Goal: Information Seeking & Learning: Learn about a topic

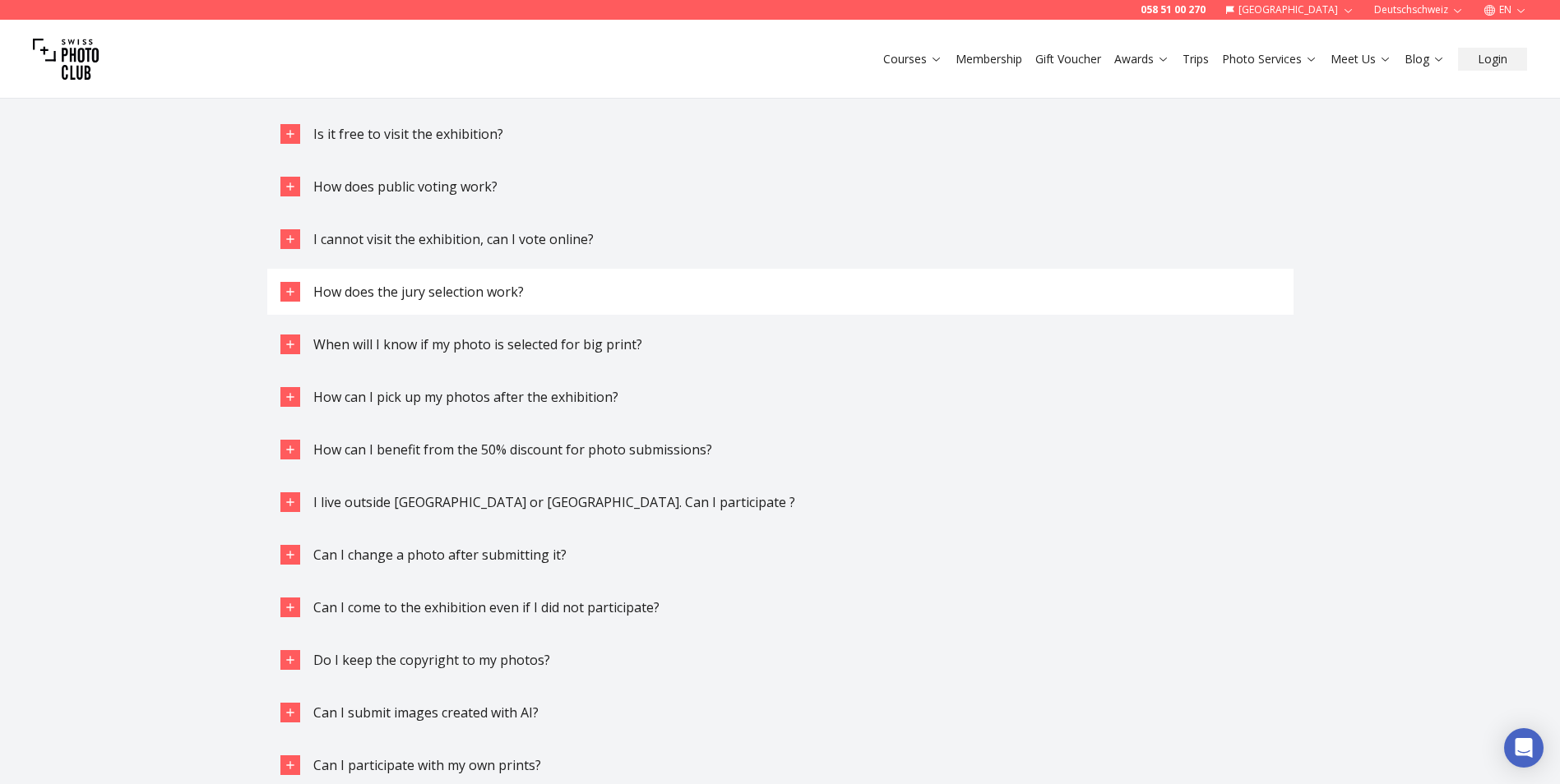
scroll to position [3782, 0]
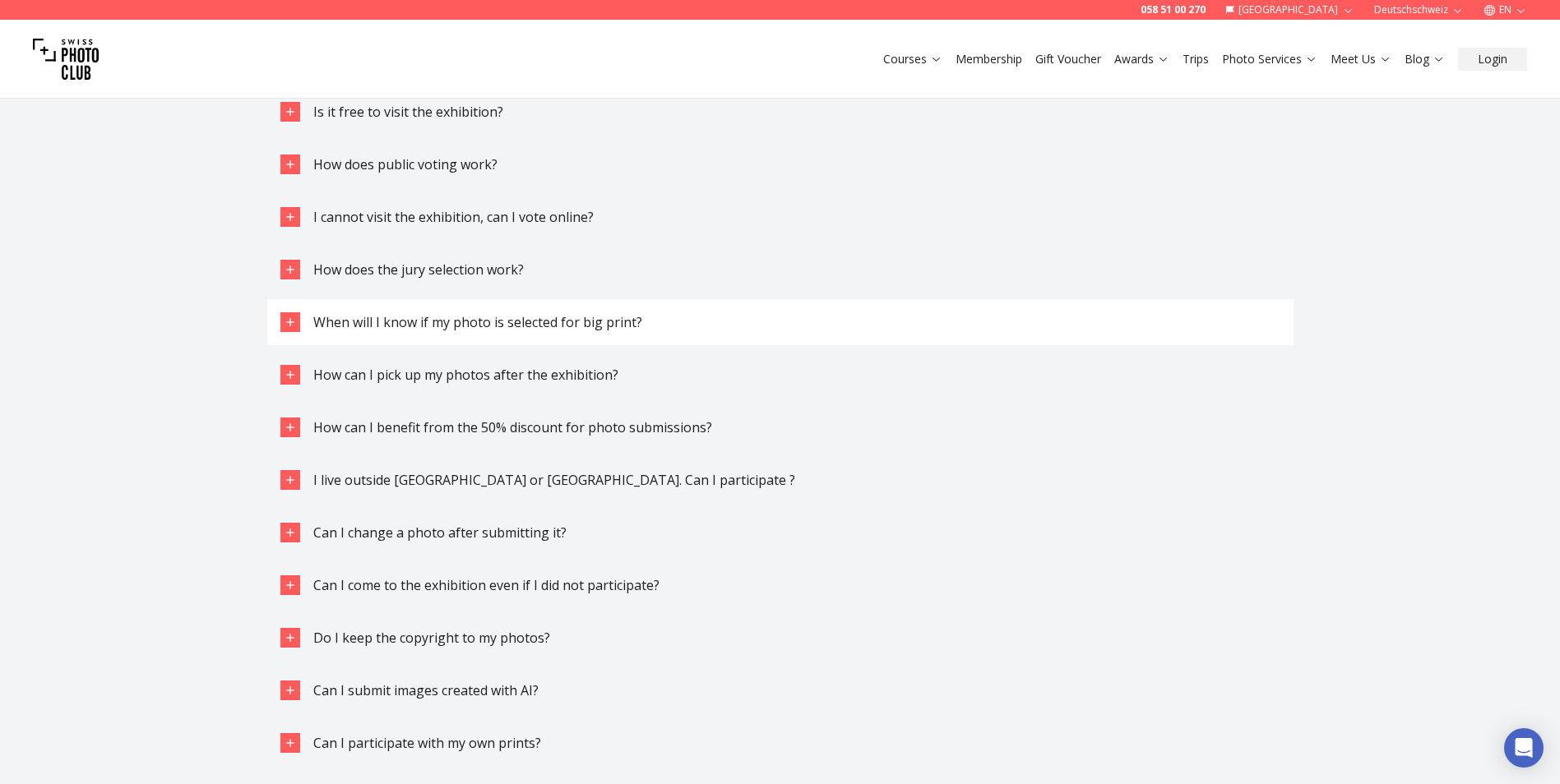
click at [506, 331] on span "When will I know if my photo is selected for big print?" at bounding box center [478, 323] width 329 height 18
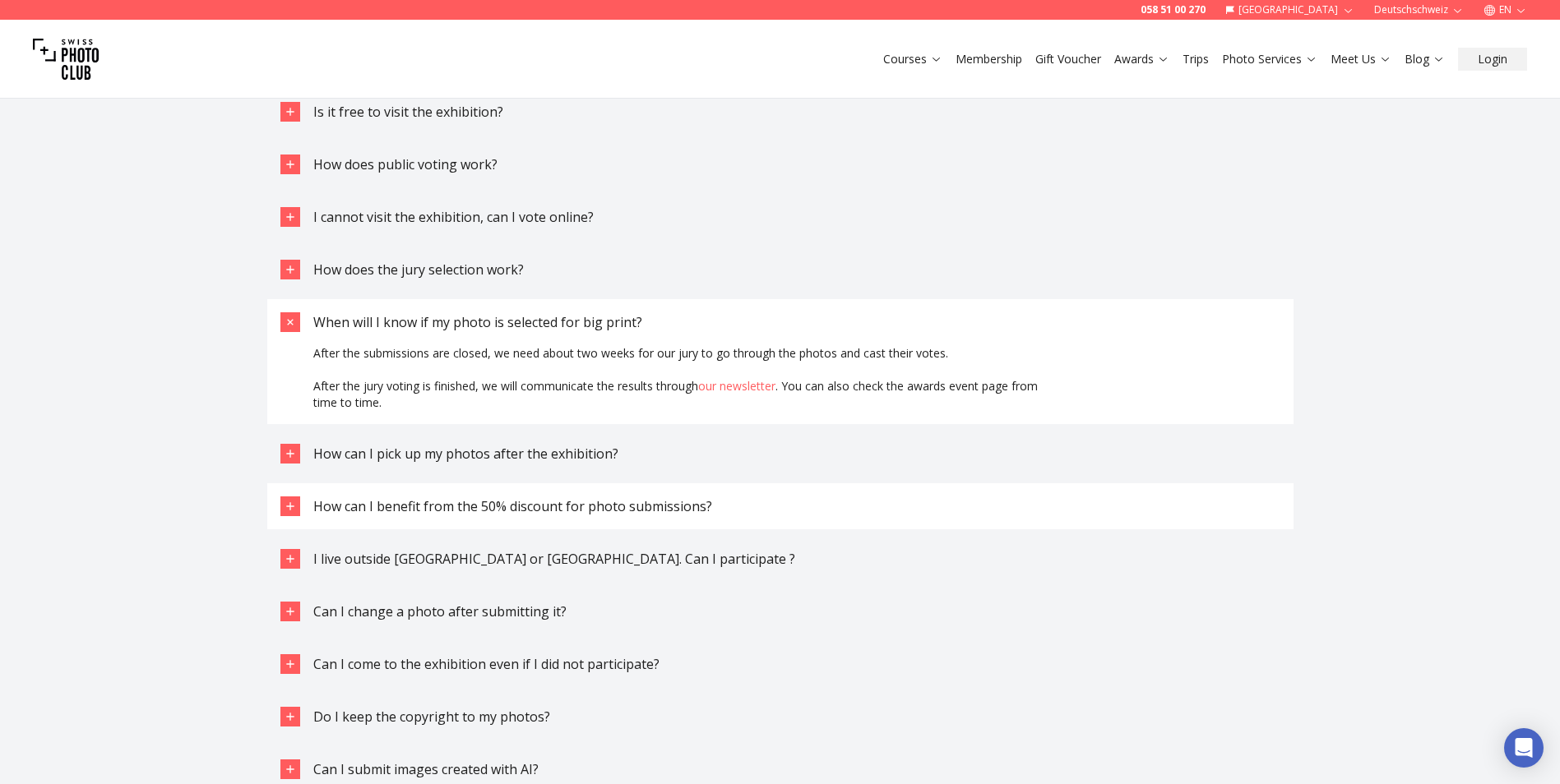
click at [689, 503] on span "How can I benefit from the 50% discount for photo submissions?" at bounding box center [513, 506] width 399 height 18
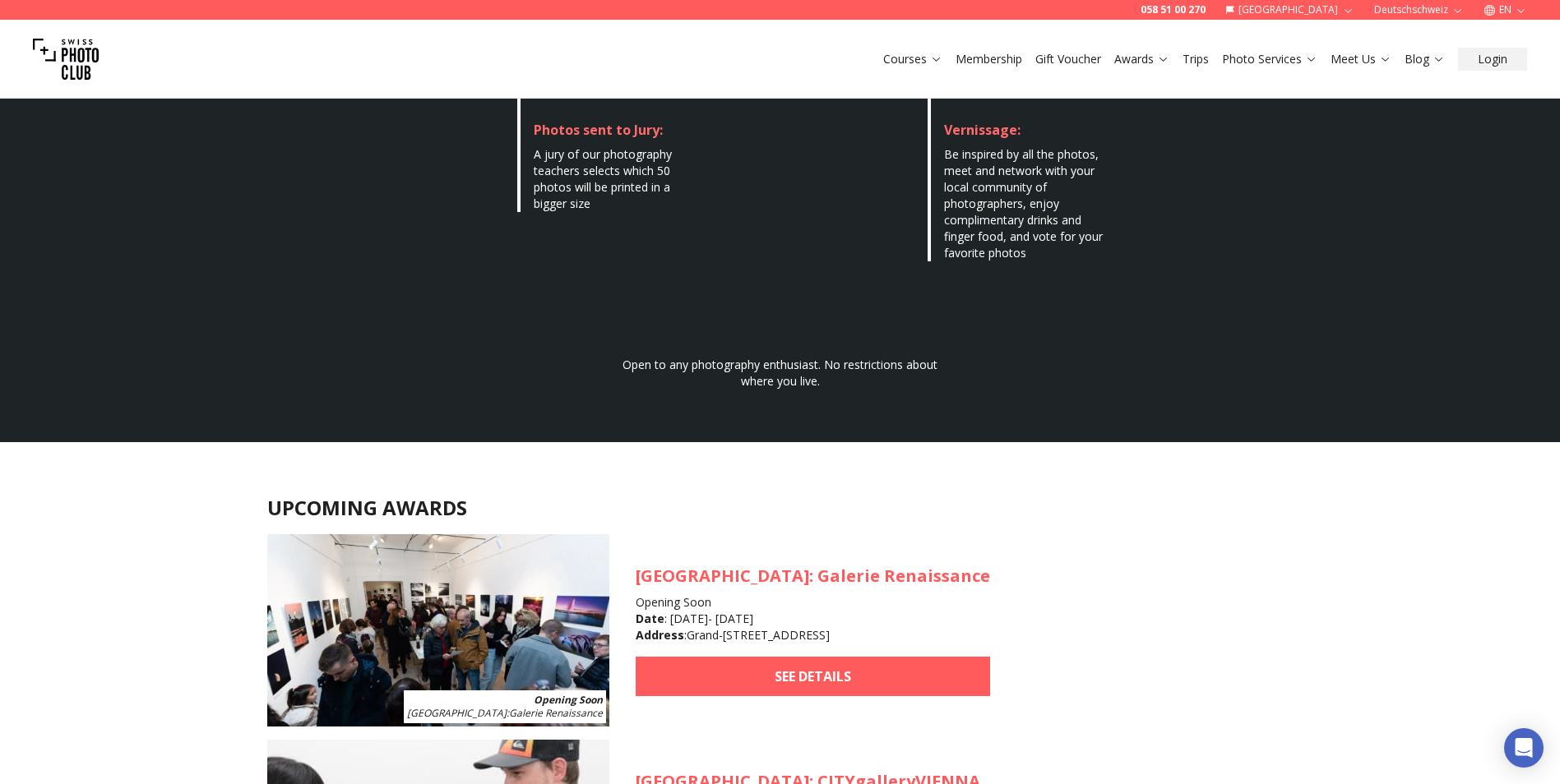
scroll to position [1398, 0]
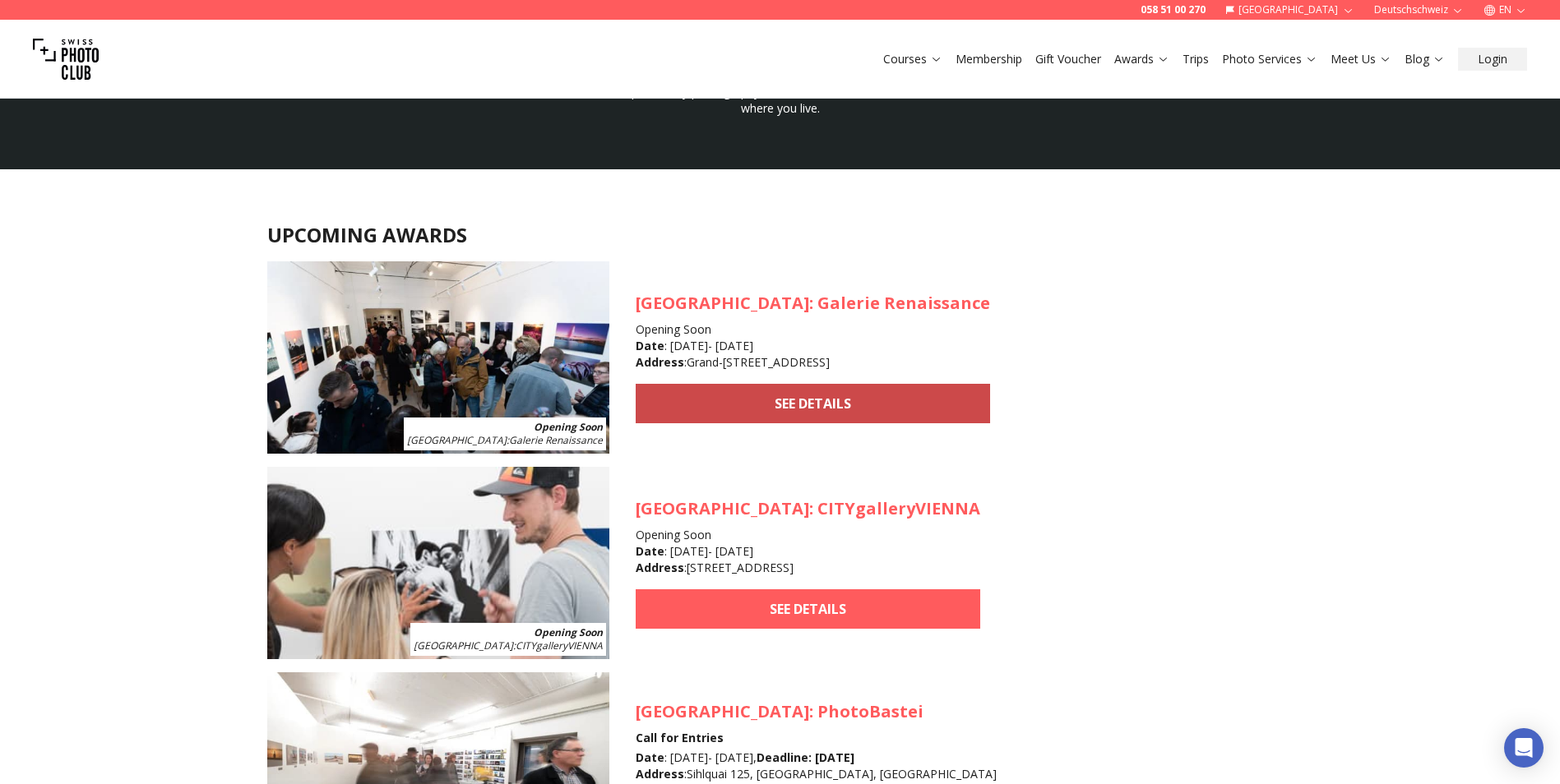
click at [723, 402] on link "SEE DETAILS" at bounding box center [812, 404] width 354 height 40
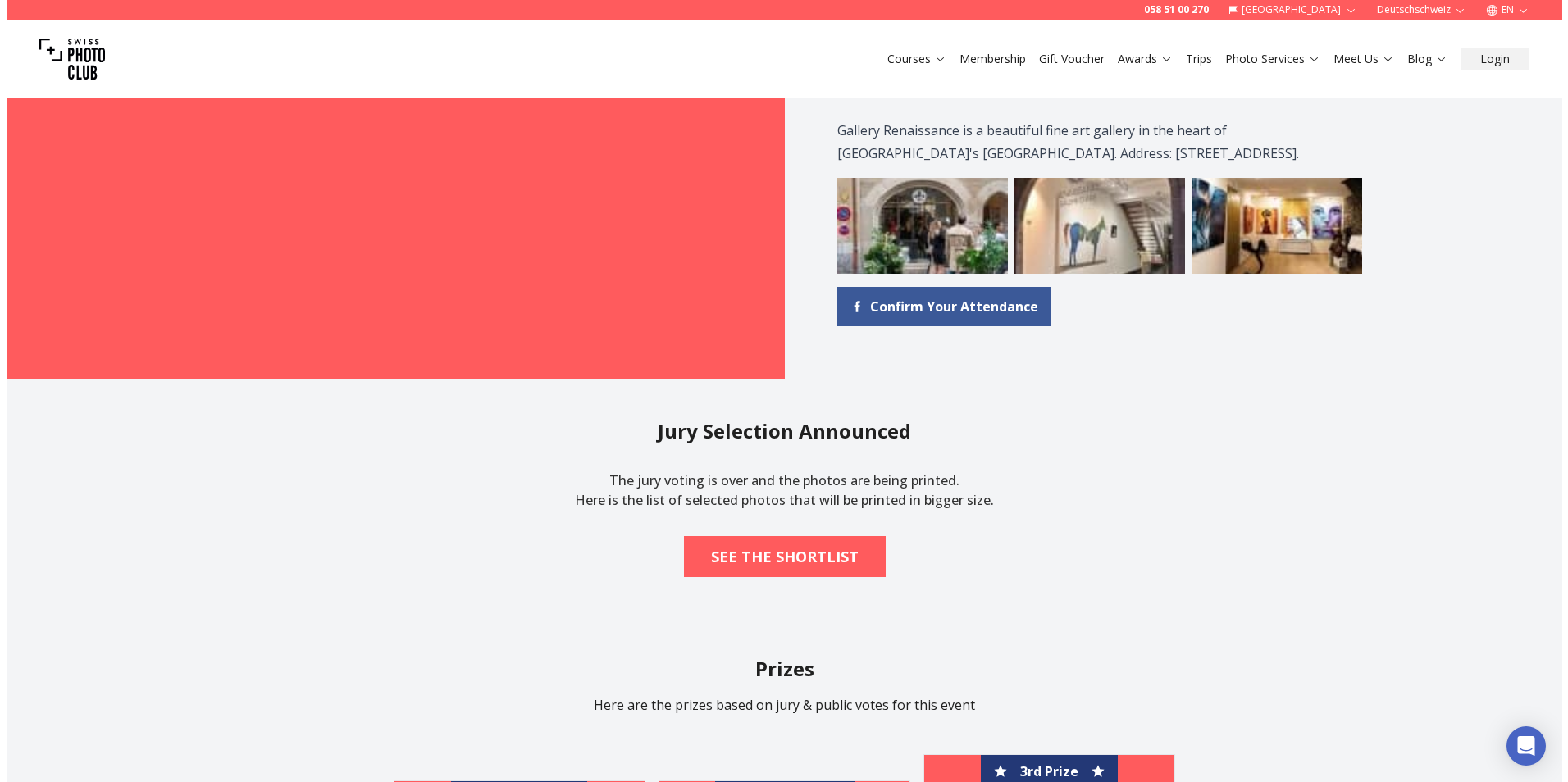
scroll to position [1887, 0]
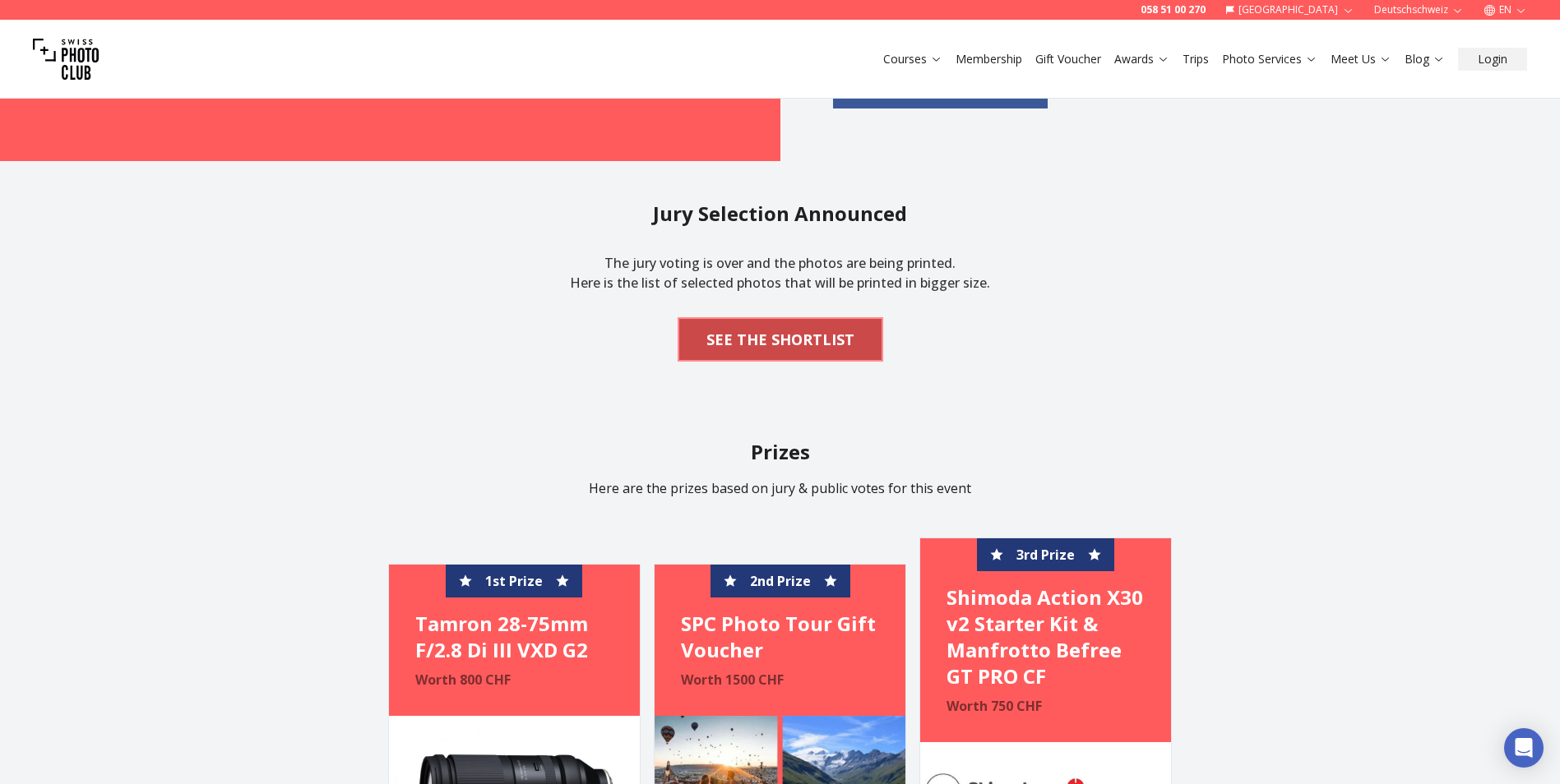
click at [816, 342] on b "SEE THE SHORTLIST" at bounding box center [780, 340] width 148 height 23
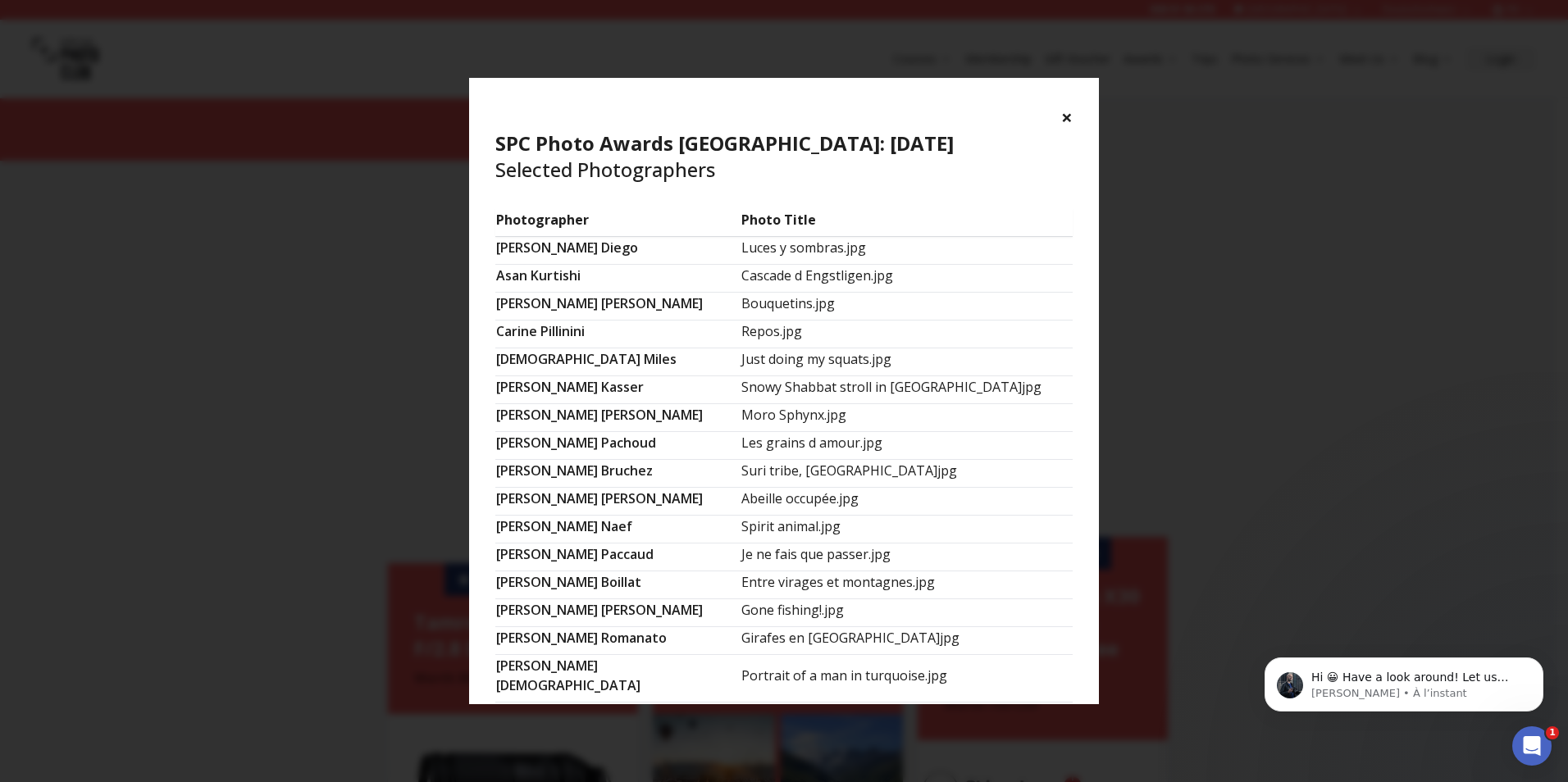
scroll to position [0, 0]
click at [1516, 740] on div "Ouvrir le Messenger Intercom" at bounding box center [1529, 743] width 54 height 54
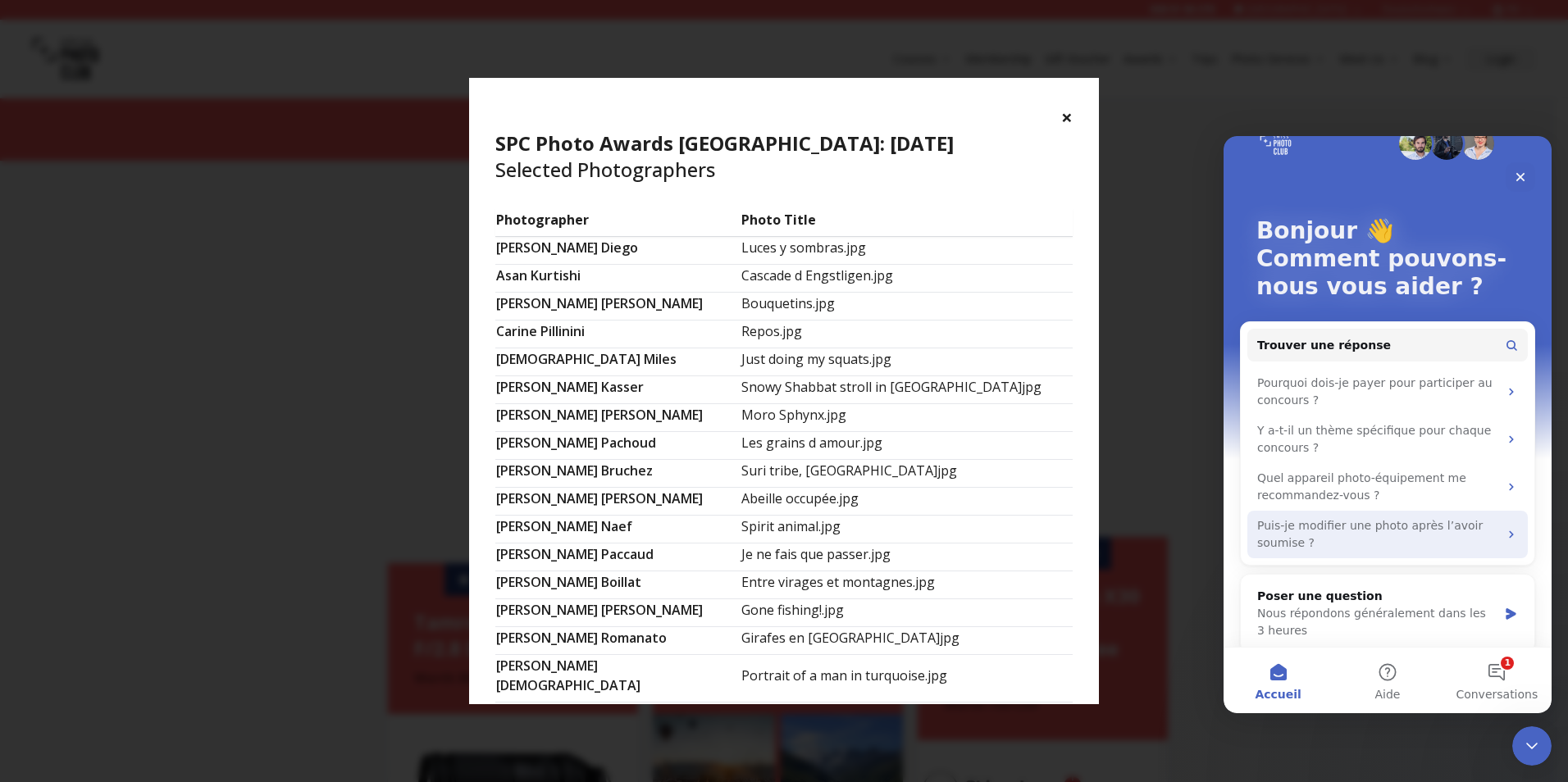
scroll to position [50, 0]
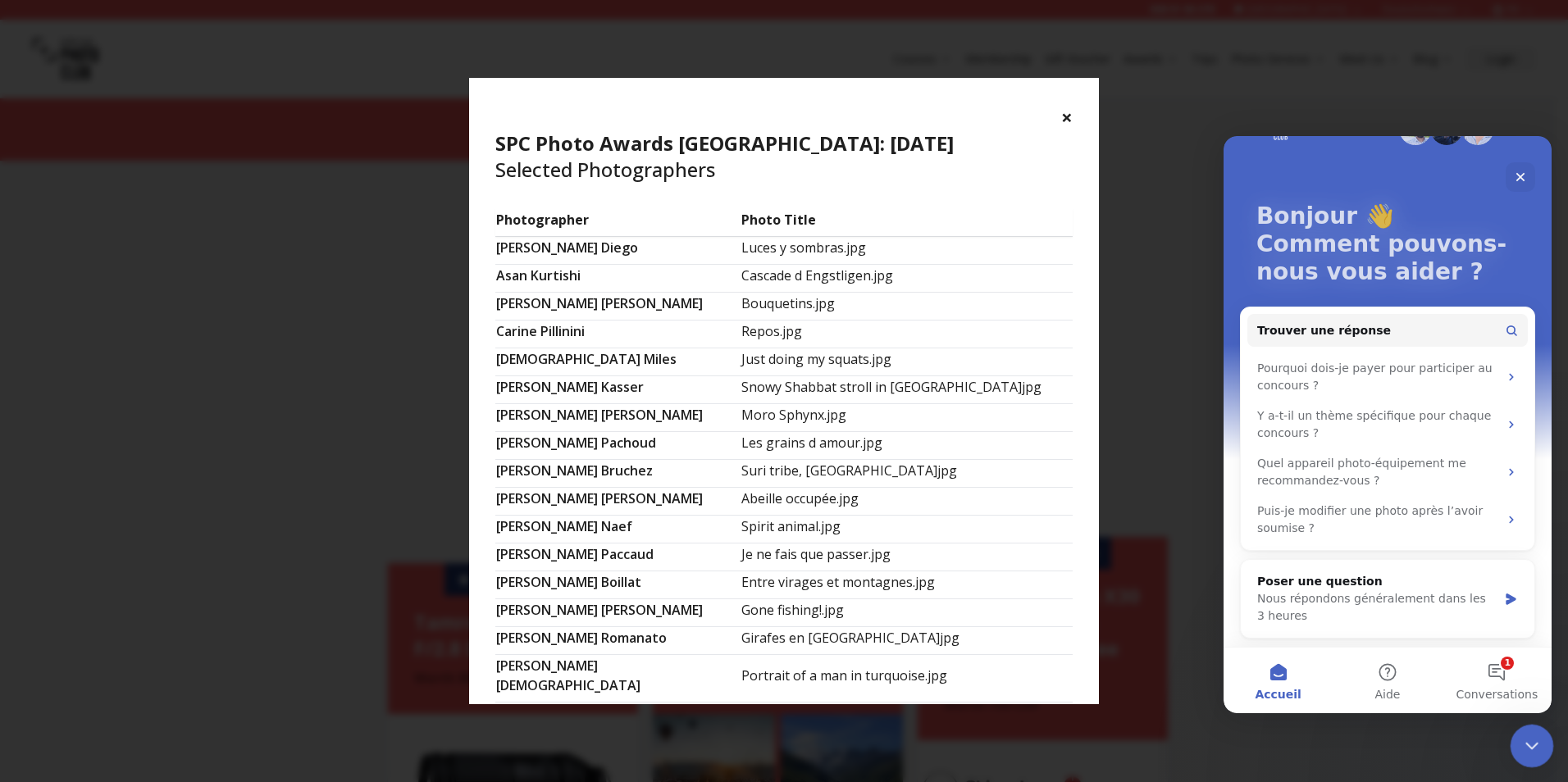
click at [1521, 751] on icon "Fermer le Messenger Intercom" at bounding box center [1529, 744] width 20 height 20
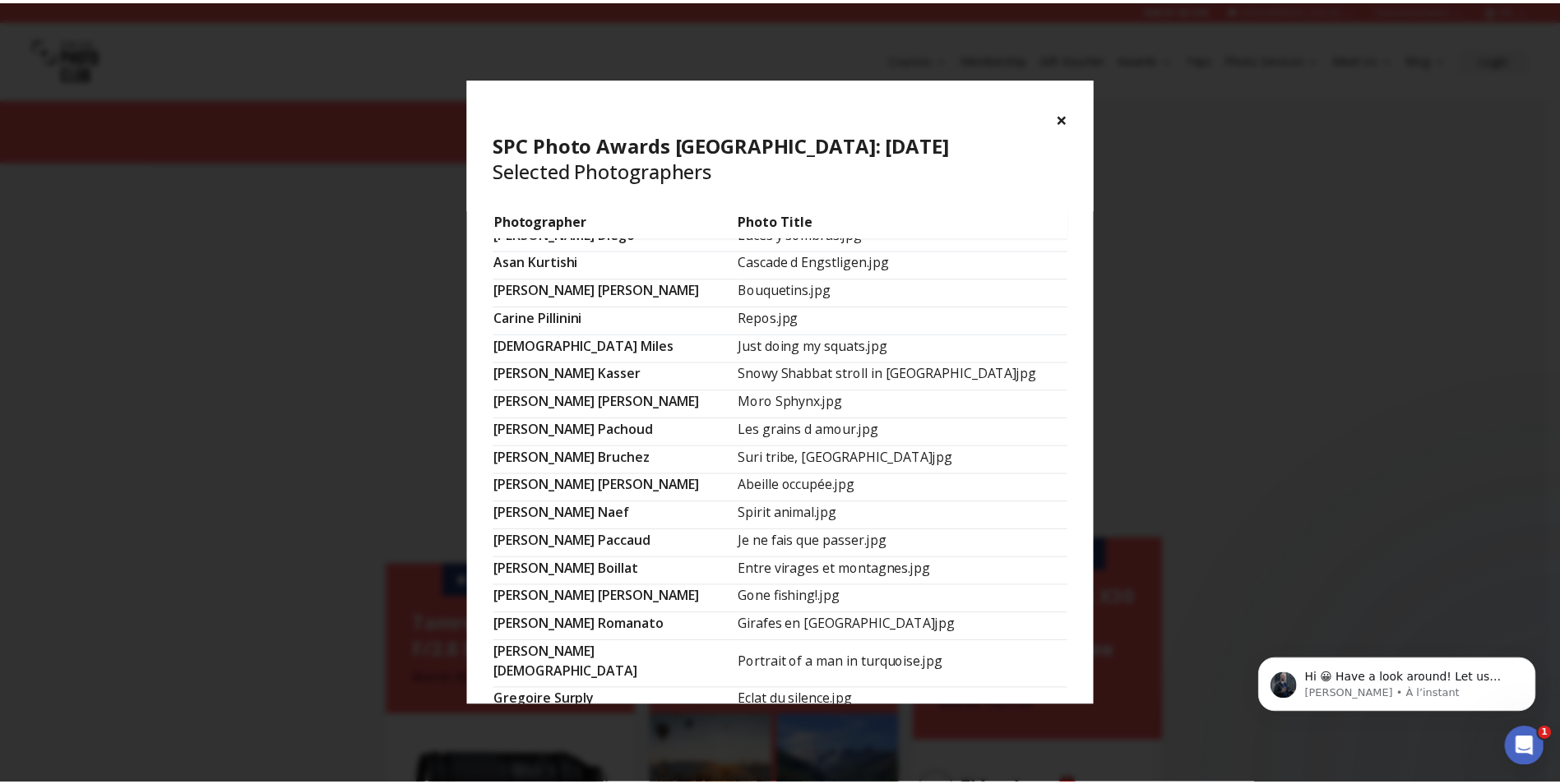
scroll to position [0, 0]
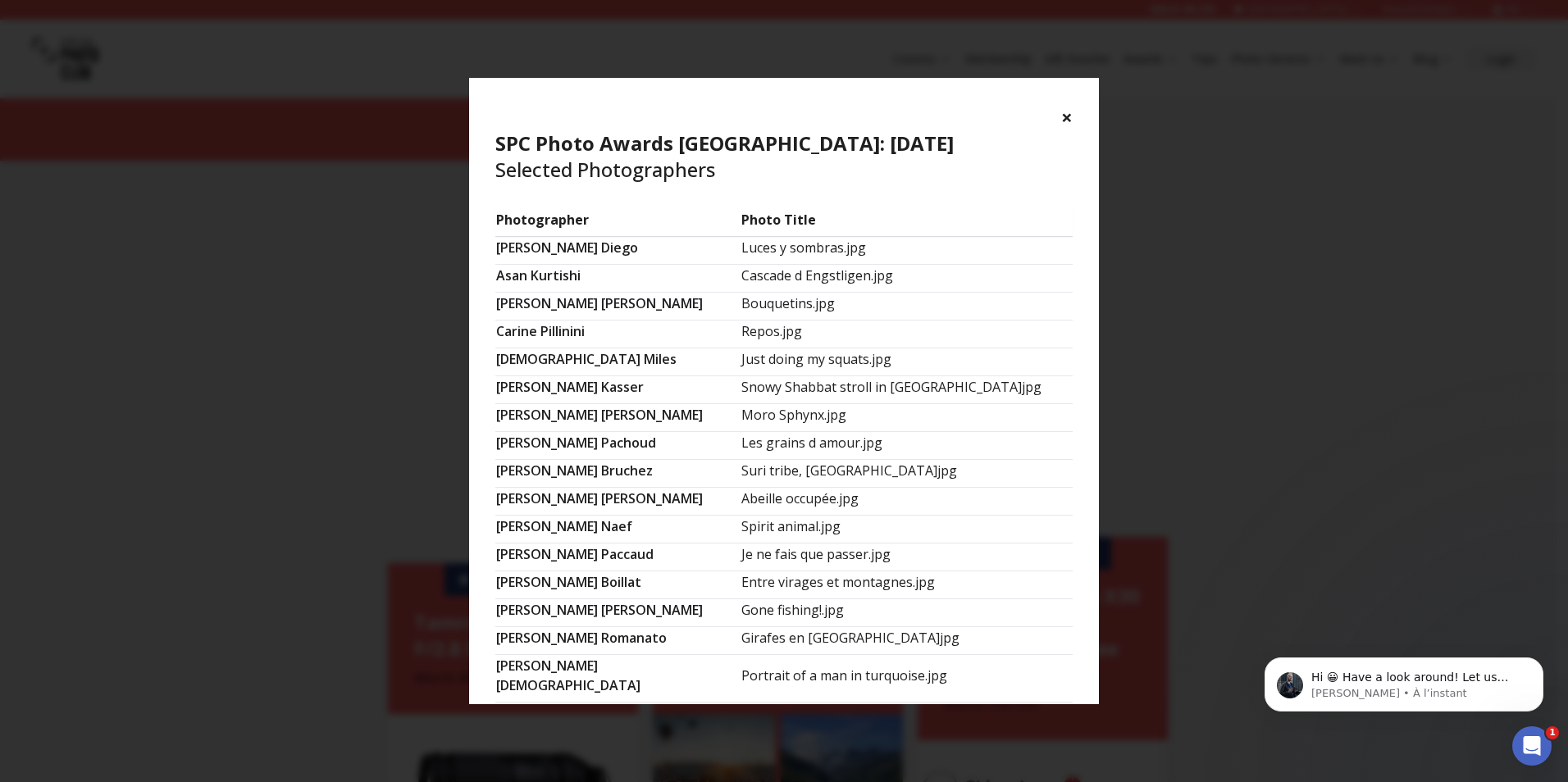
click at [1065, 111] on button "×" at bounding box center [1067, 117] width 12 height 26
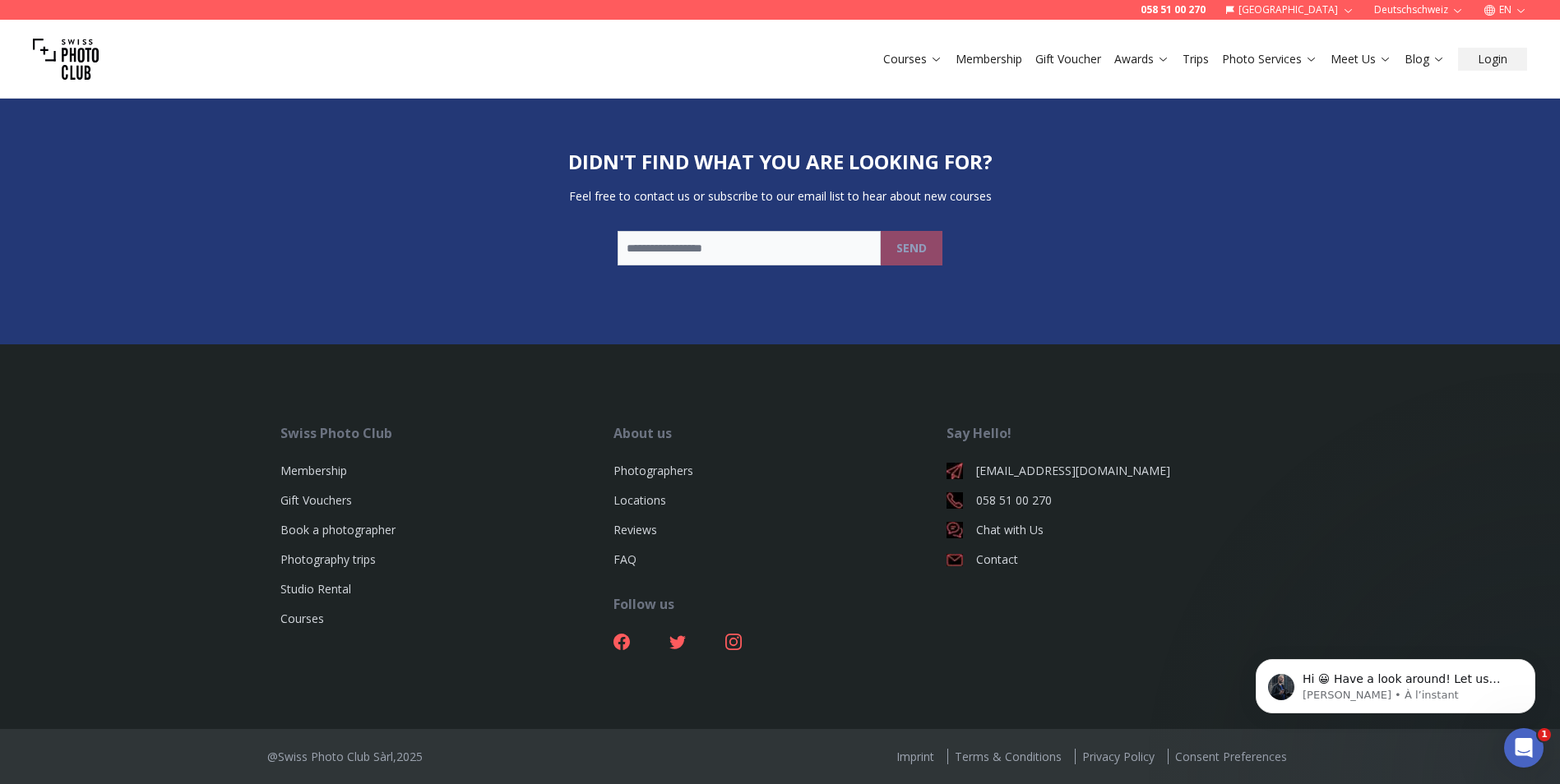
scroll to position [3783, 0]
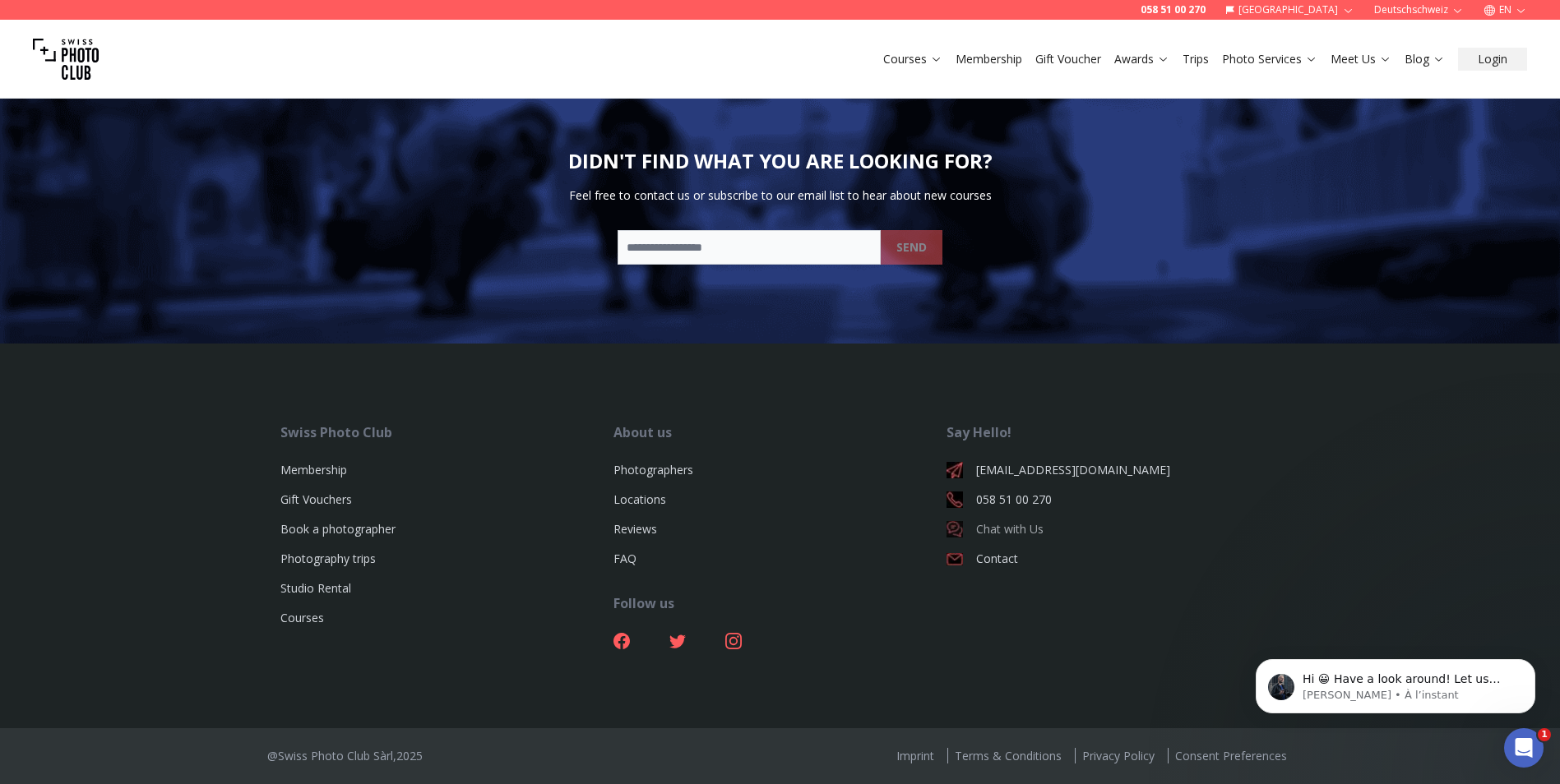
click at [996, 529] on link "Chat with Us" at bounding box center [1113, 529] width 333 height 16
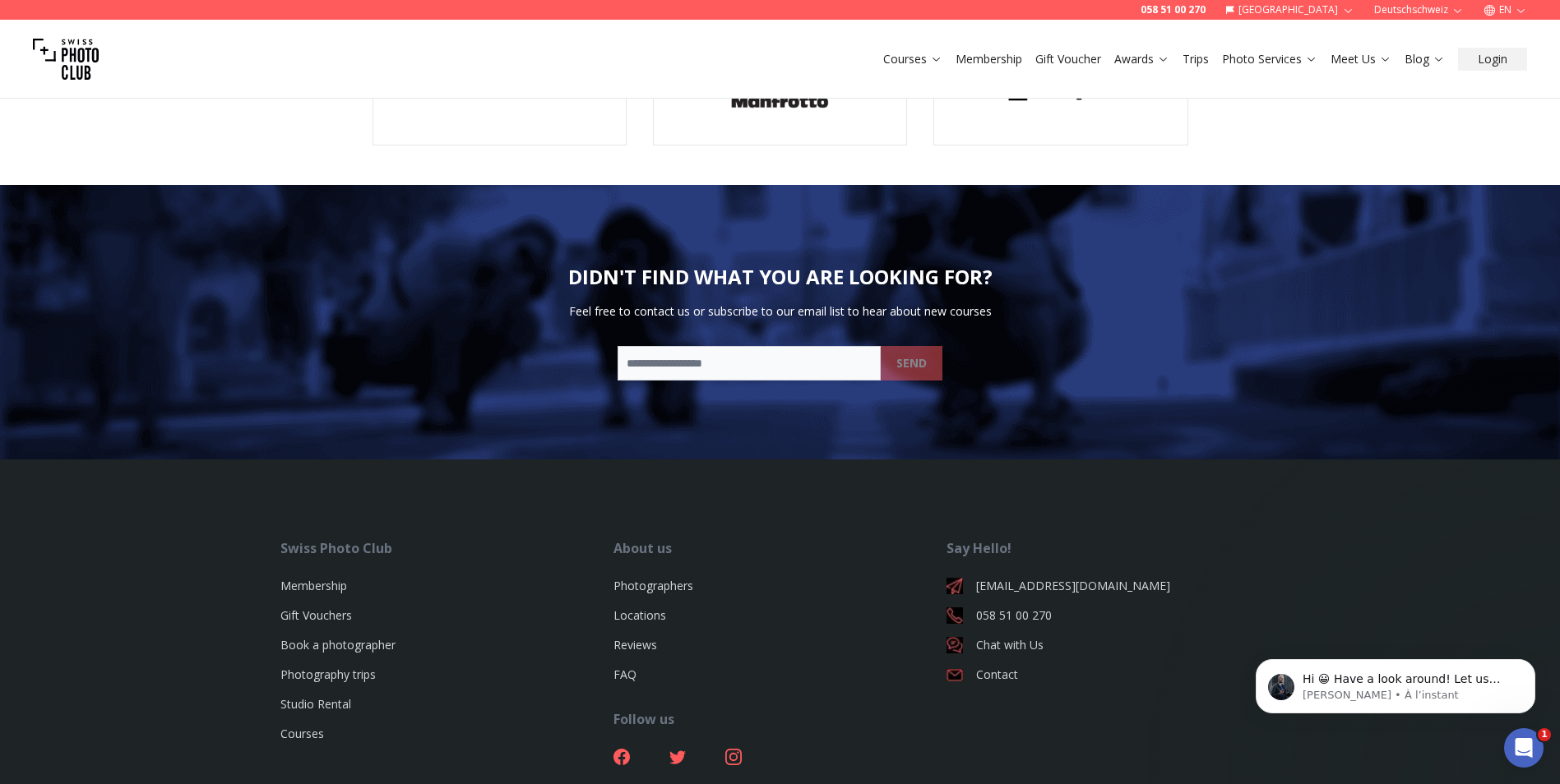
scroll to position [3783, 0]
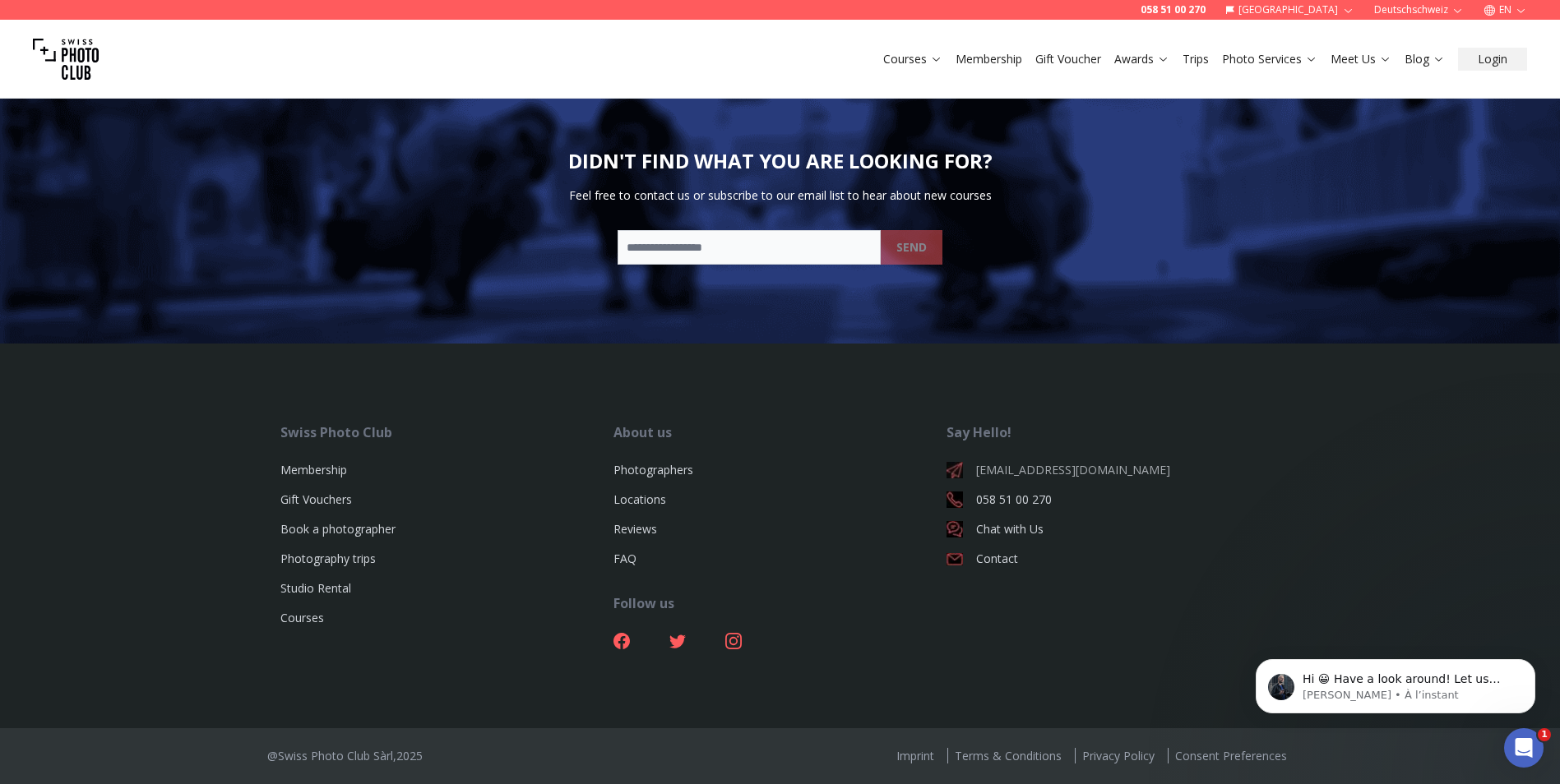
click at [1014, 466] on link "[EMAIL_ADDRESS][DOMAIN_NAME]" at bounding box center [1113, 470] width 333 height 16
click at [1535, 661] on icon "Dismiss notification" at bounding box center [1530, 664] width 9 height 9
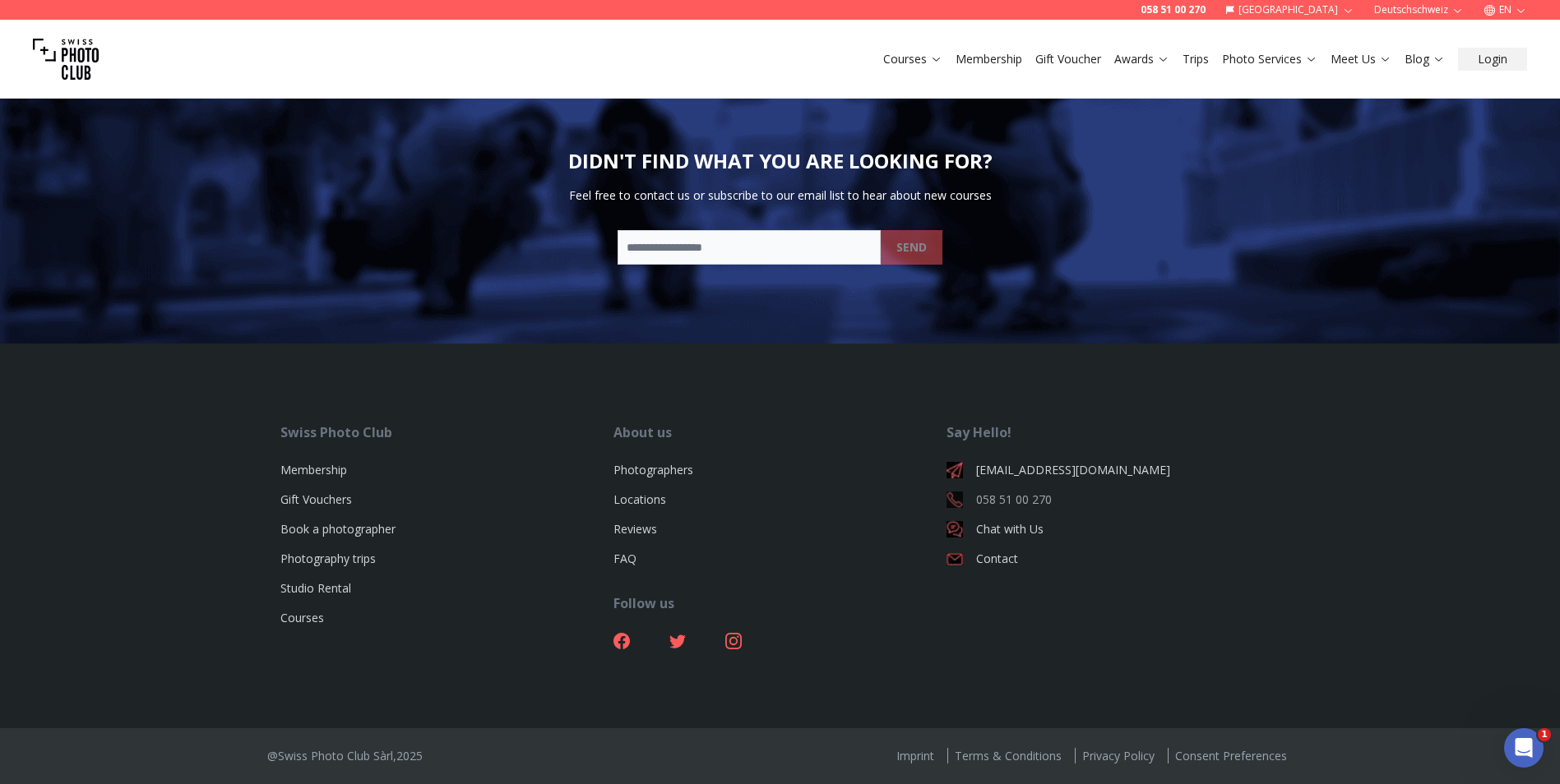
click at [1027, 493] on link "058 51 00 270" at bounding box center [1113, 500] width 333 height 16
click at [663, 469] on link "Photographers" at bounding box center [653, 469] width 80 height 15
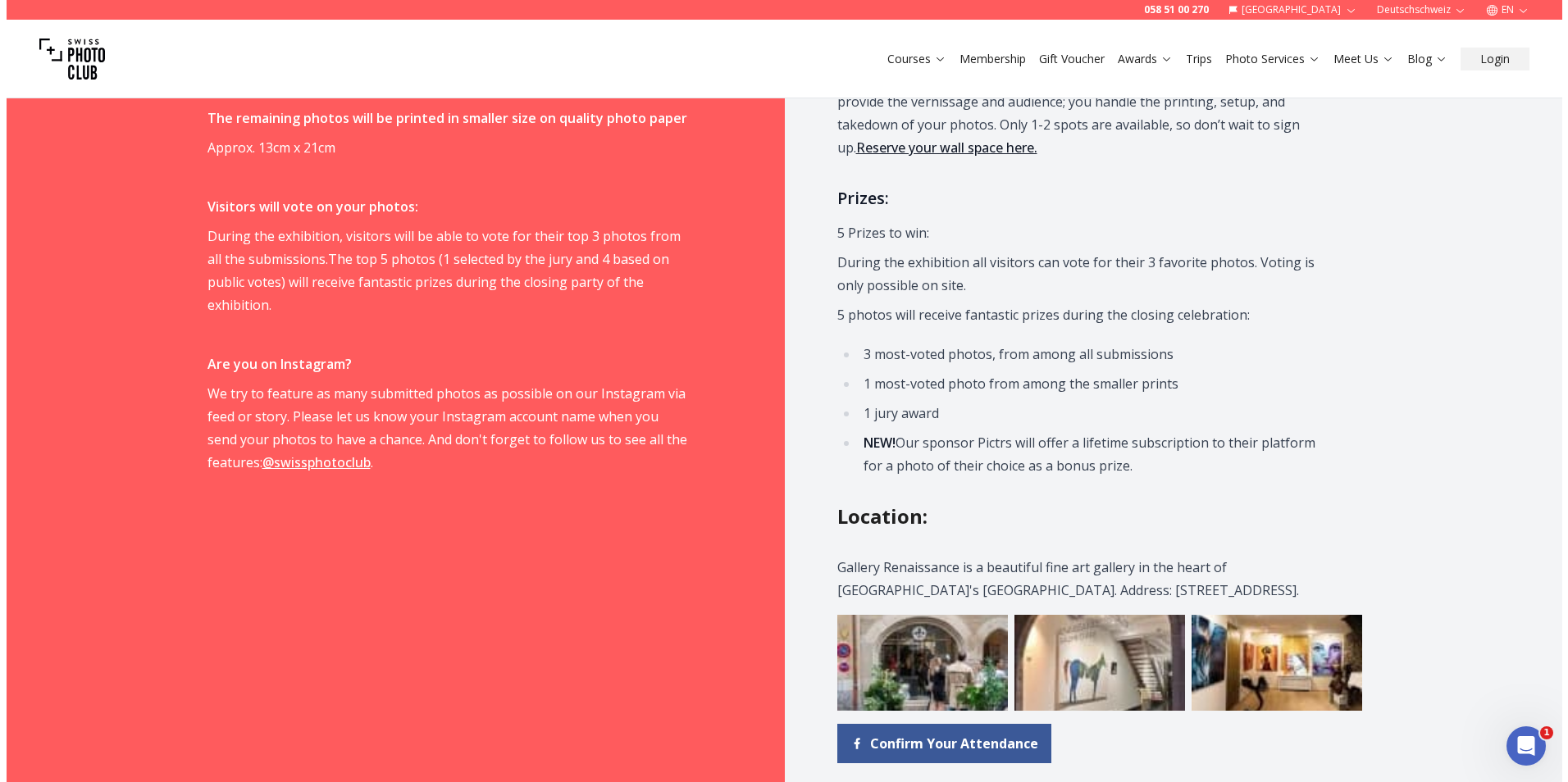
scroll to position [1805, 0]
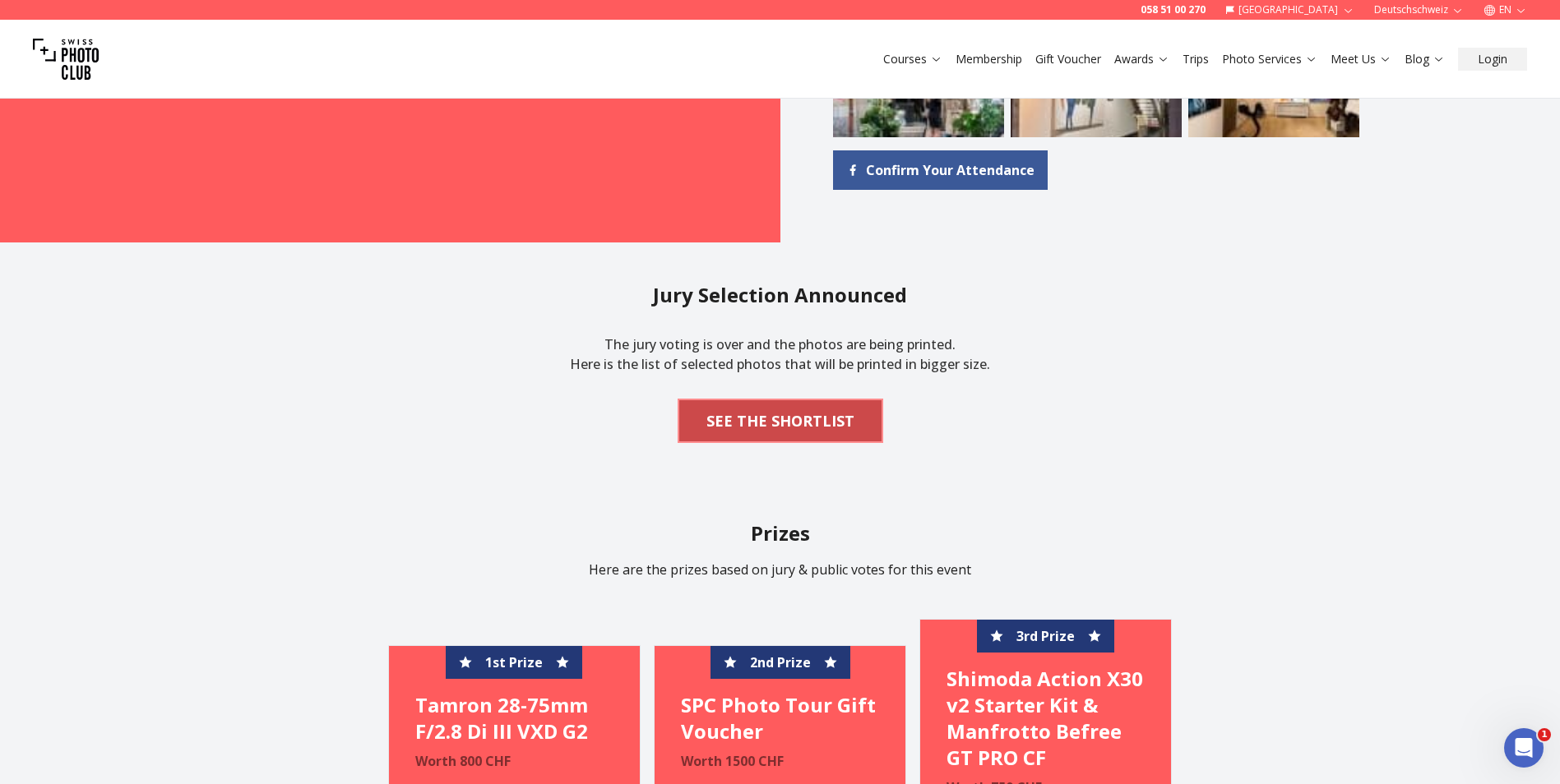
click at [762, 419] on b "SEE THE SHORTLIST" at bounding box center [780, 421] width 148 height 23
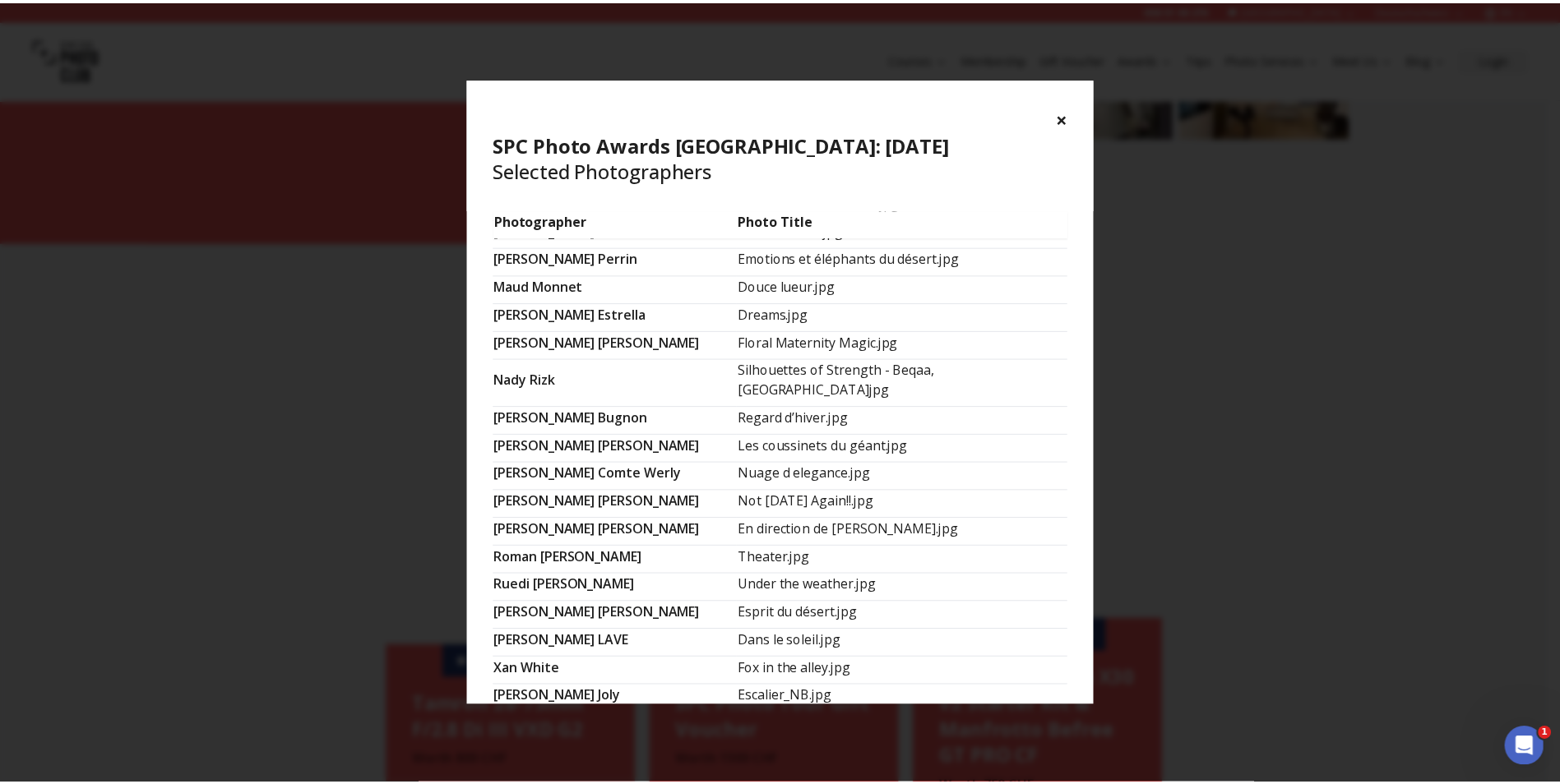
scroll to position [955, 0]
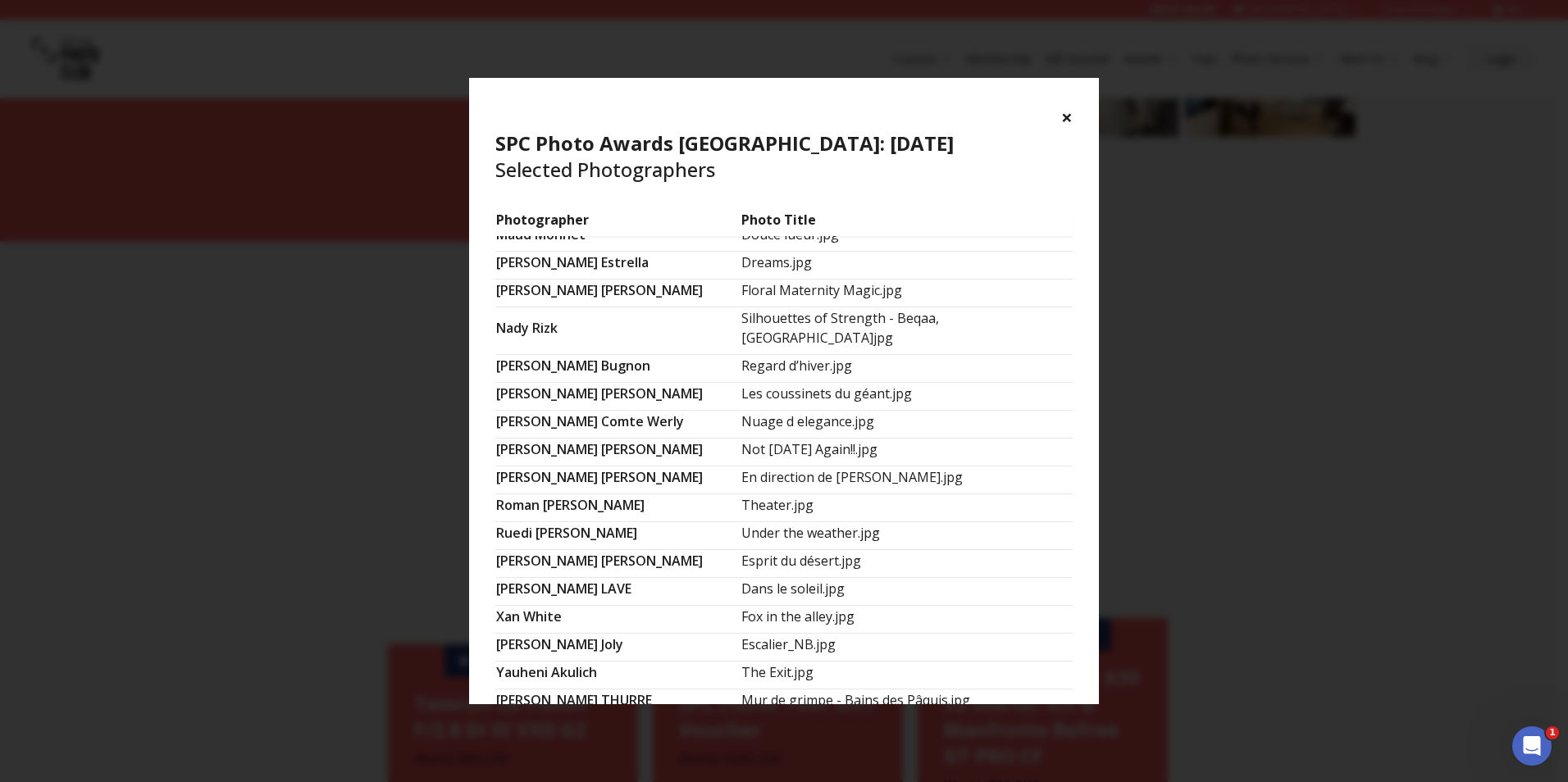
click at [1067, 115] on button "×" at bounding box center [1067, 117] width 12 height 26
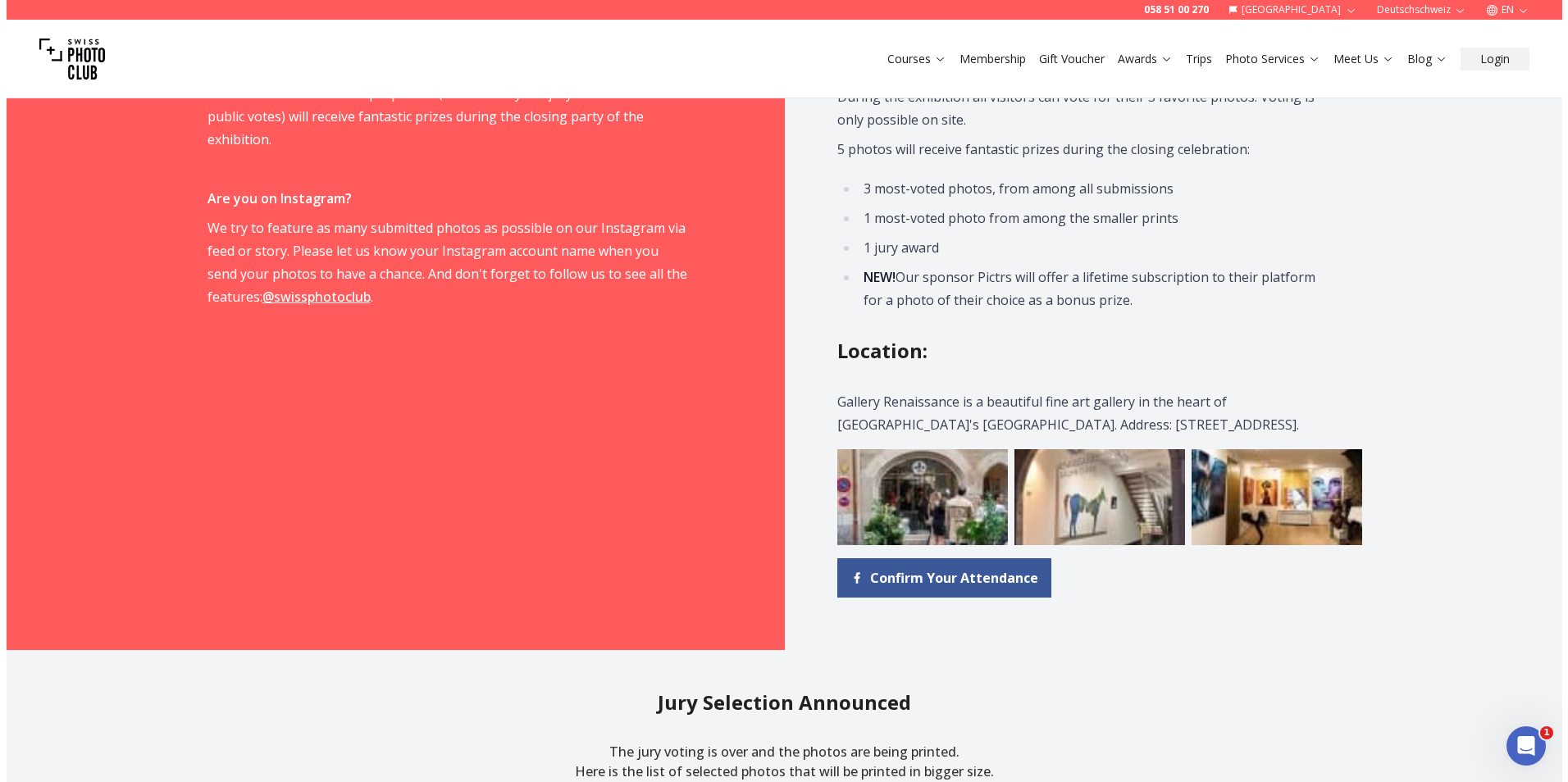
scroll to position [1722, 0]
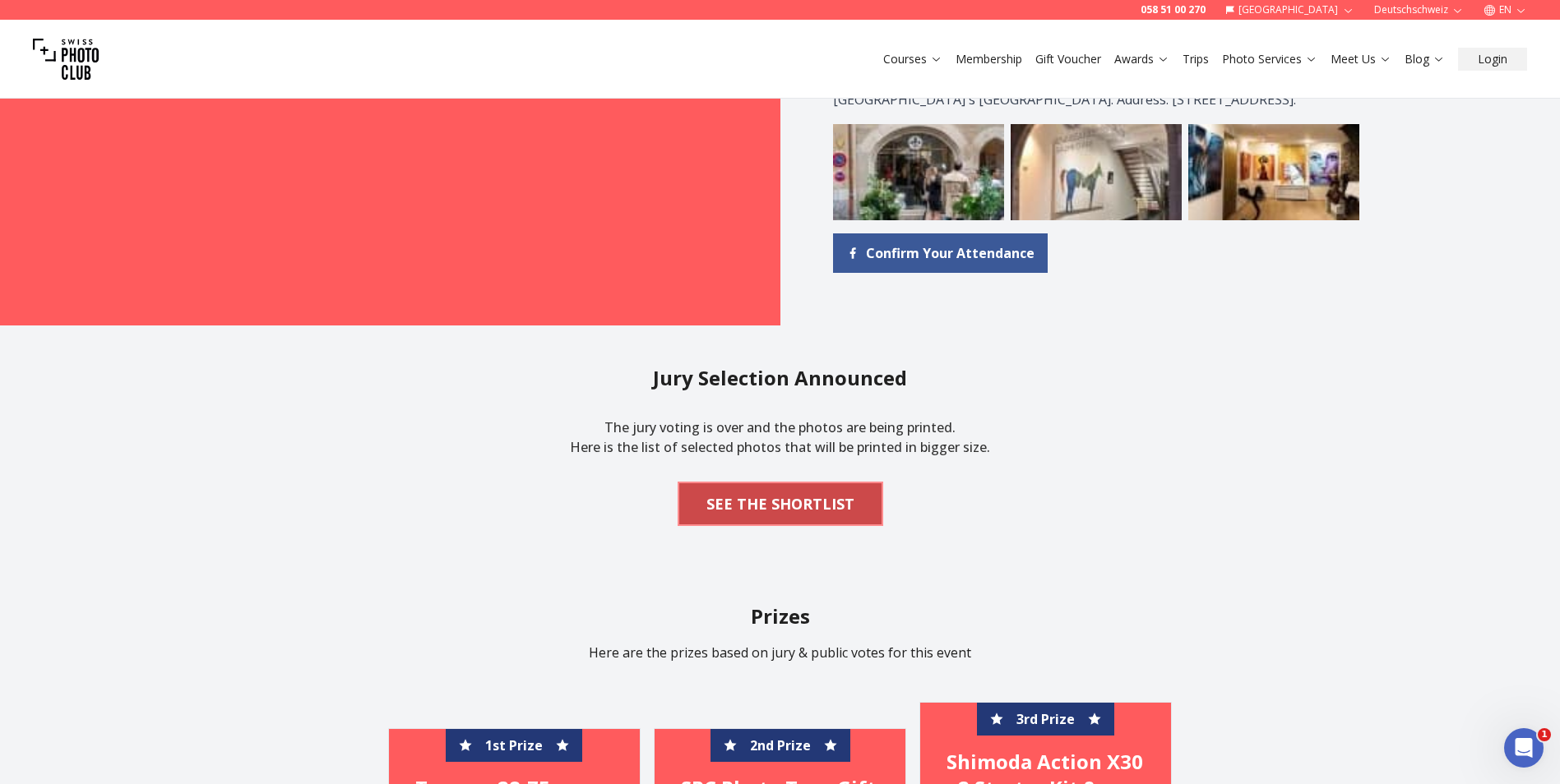
click at [810, 497] on b "SEE THE SHORTLIST" at bounding box center [780, 505] width 148 height 23
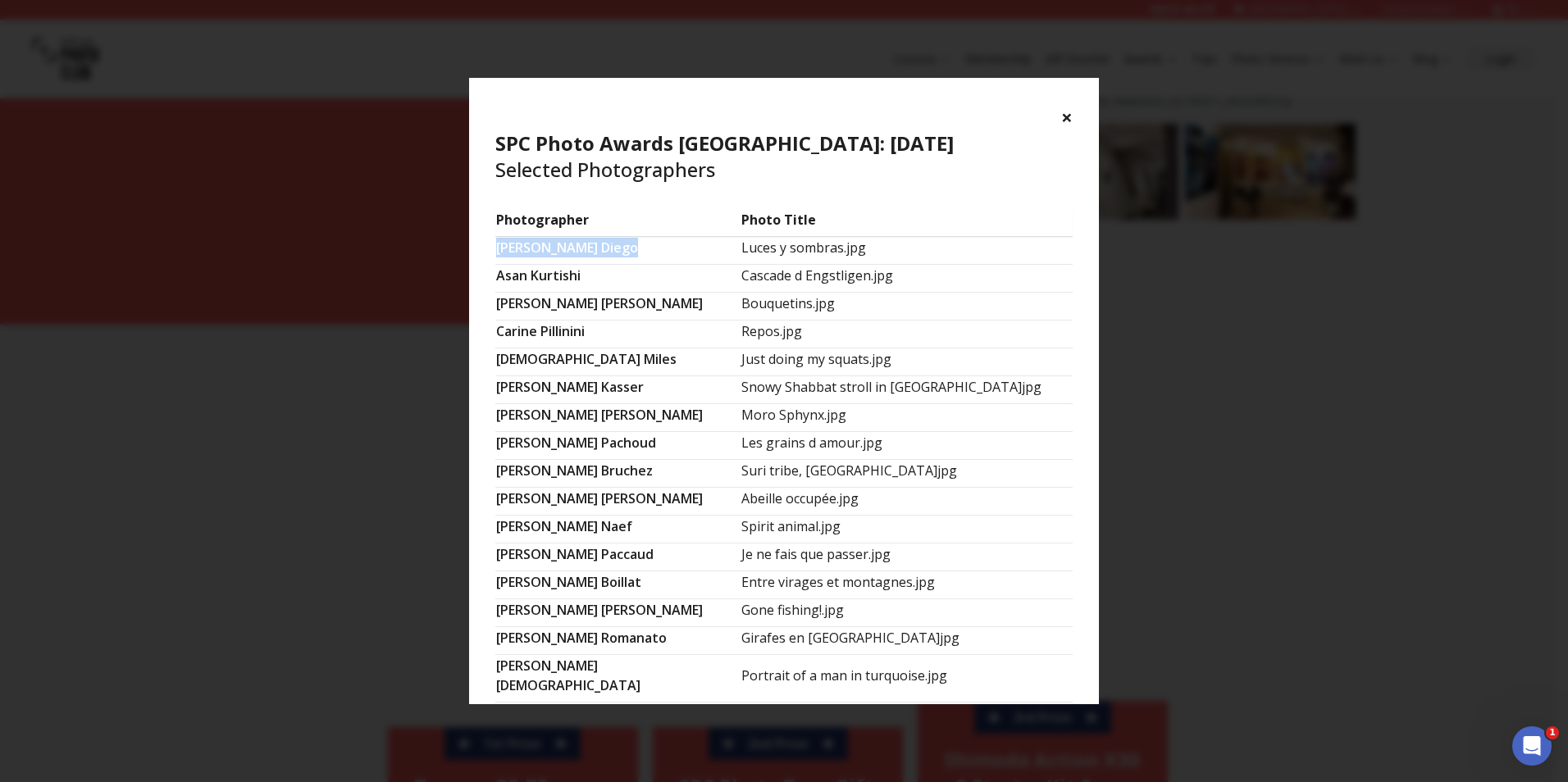
drag, startPoint x: 587, startPoint y: 255, endPoint x: 498, endPoint y: 254, distance: 89.0
click at [498, 254] on td "[PERSON_NAME]" at bounding box center [617, 251] width 245 height 28
copy td "[PERSON_NAME]"
click at [1032, 361] on td "Just doing my squats.jpg" at bounding box center [907, 362] width 332 height 28
drag, startPoint x: 587, startPoint y: 272, endPoint x: 497, endPoint y: 272, distance: 90.0
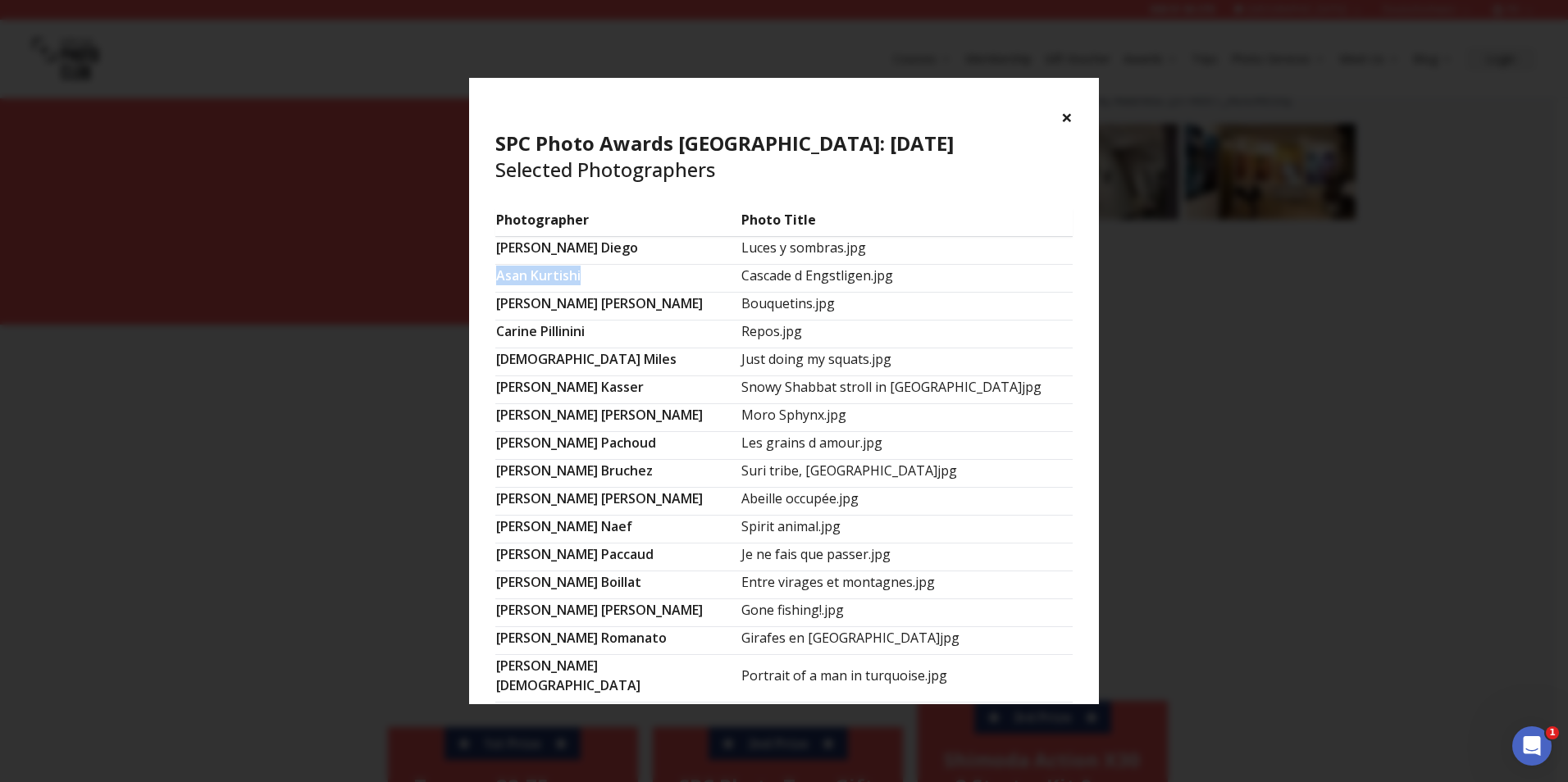
click at [497, 272] on td "[PERSON_NAME]" at bounding box center [617, 279] width 245 height 28
copy td "[PERSON_NAME]"
drag, startPoint x: 669, startPoint y: 304, endPoint x: 507, endPoint y: 309, distance: 162.1
click at [507, 309] on td "[PERSON_NAME]" at bounding box center [617, 307] width 245 height 28
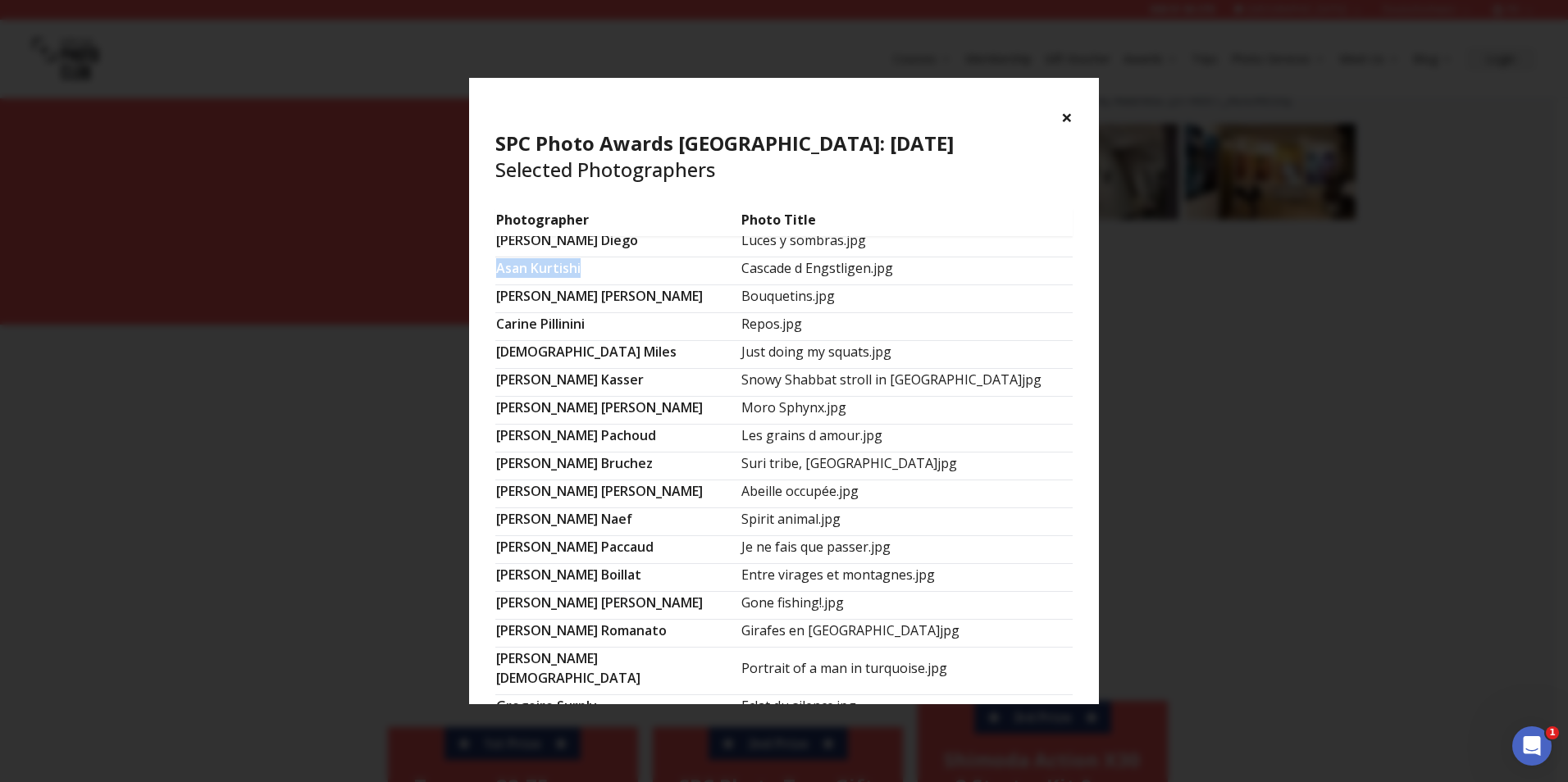
scroll to position [0, 0]
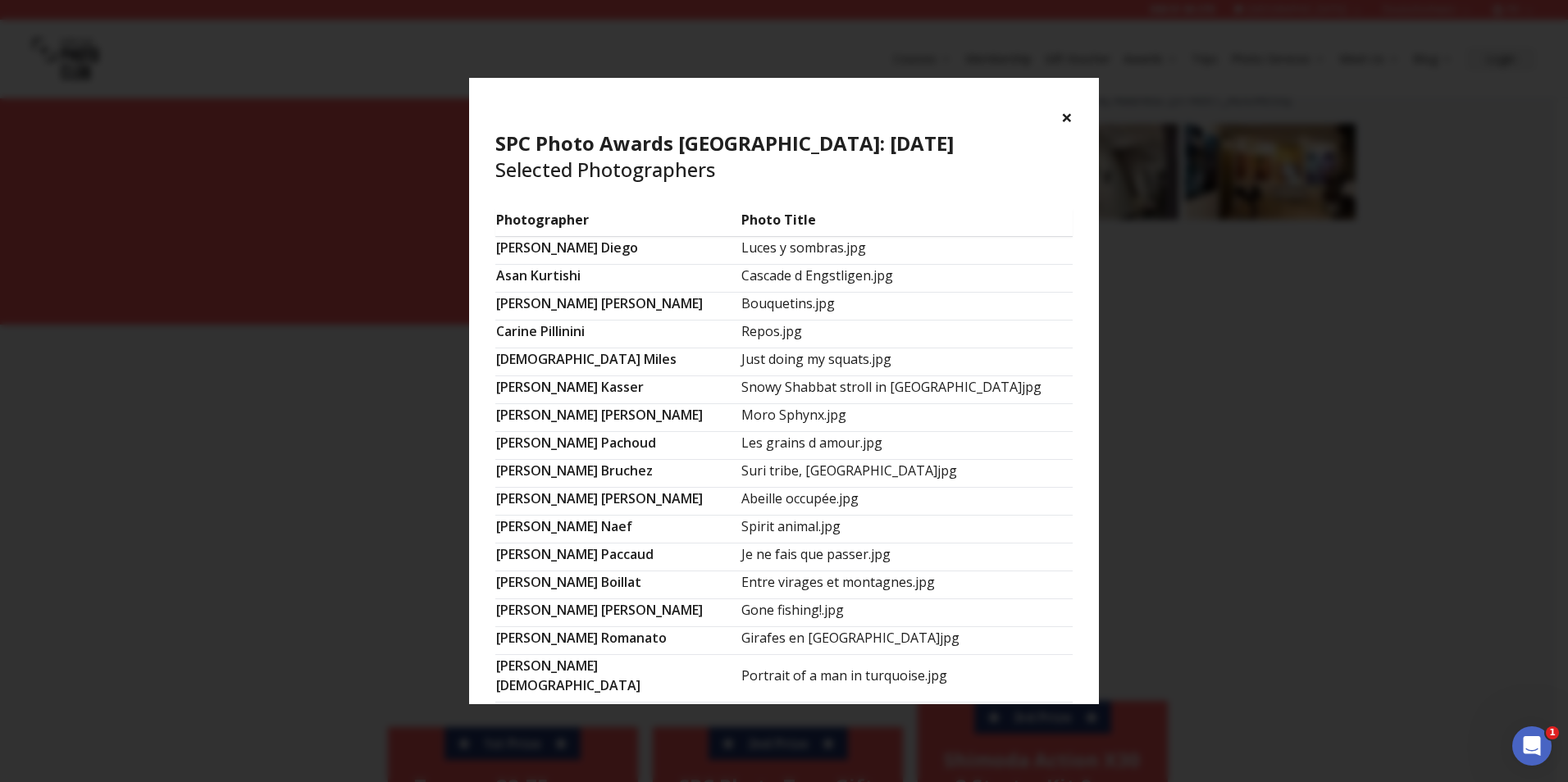
click at [562, 353] on td "[DEMOGRAPHIC_DATA][PERSON_NAME]" at bounding box center [617, 362] width 245 height 28
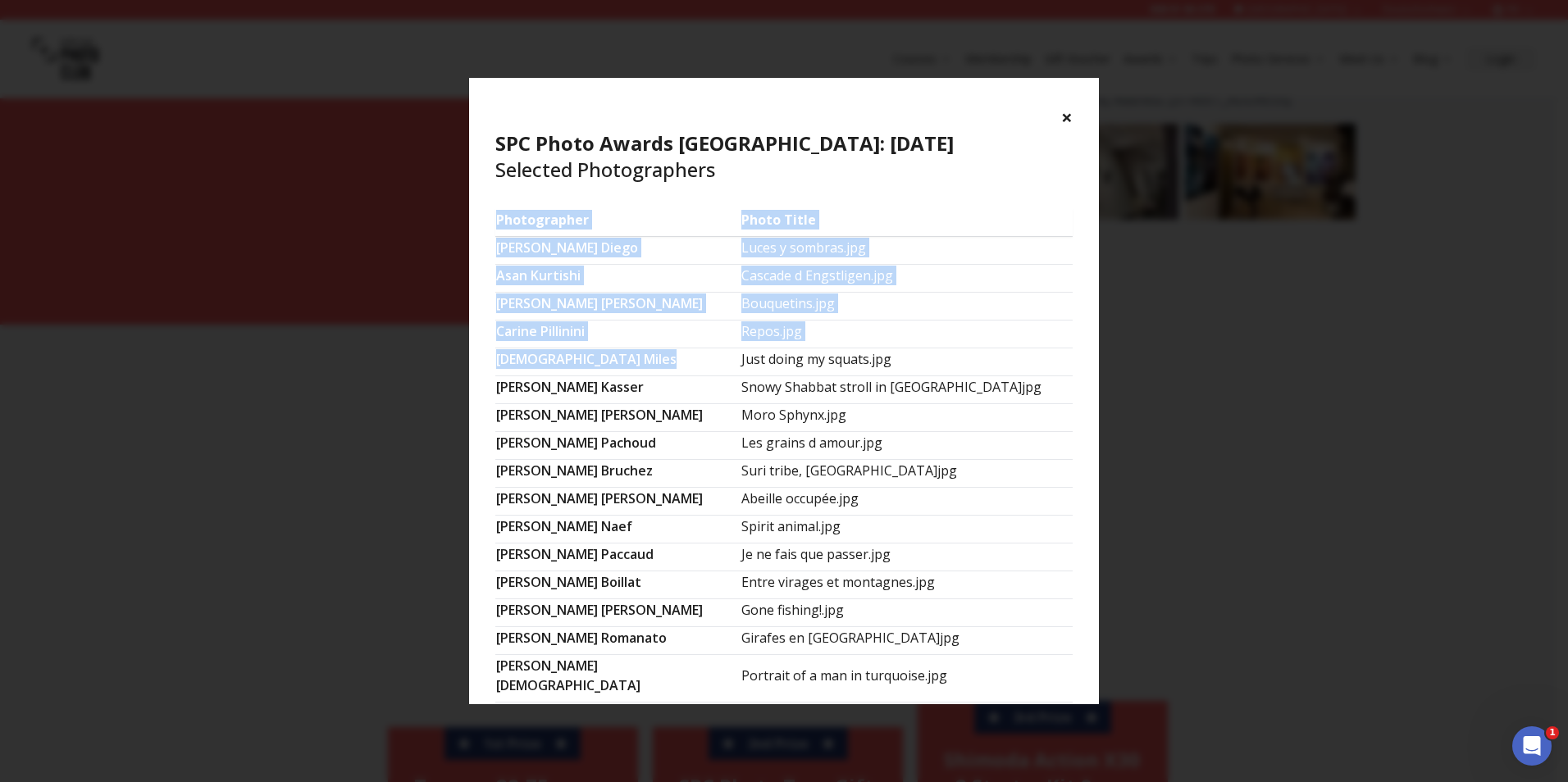
drag, startPoint x: 597, startPoint y: 359, endPoint x: 494, endPoint y: 362, distance: 103.0
click at [494, 362] on section "Photographer Photo Title [PERSON_NAME] [PERSON_NAME] y sombras.jpg [PERSON_NAME…" at bounding box center [784, 457] width 630 height 494
drag, startPoint x: 494, startPoint y: 362, endPoint x: 509, endPoint y: 370, distance: 17.0
click at [509, 370] on td "[DEMOGRAPHIC_DATA][PERSON_NAME]" at bounding box center [617, 362] width 245 height 28
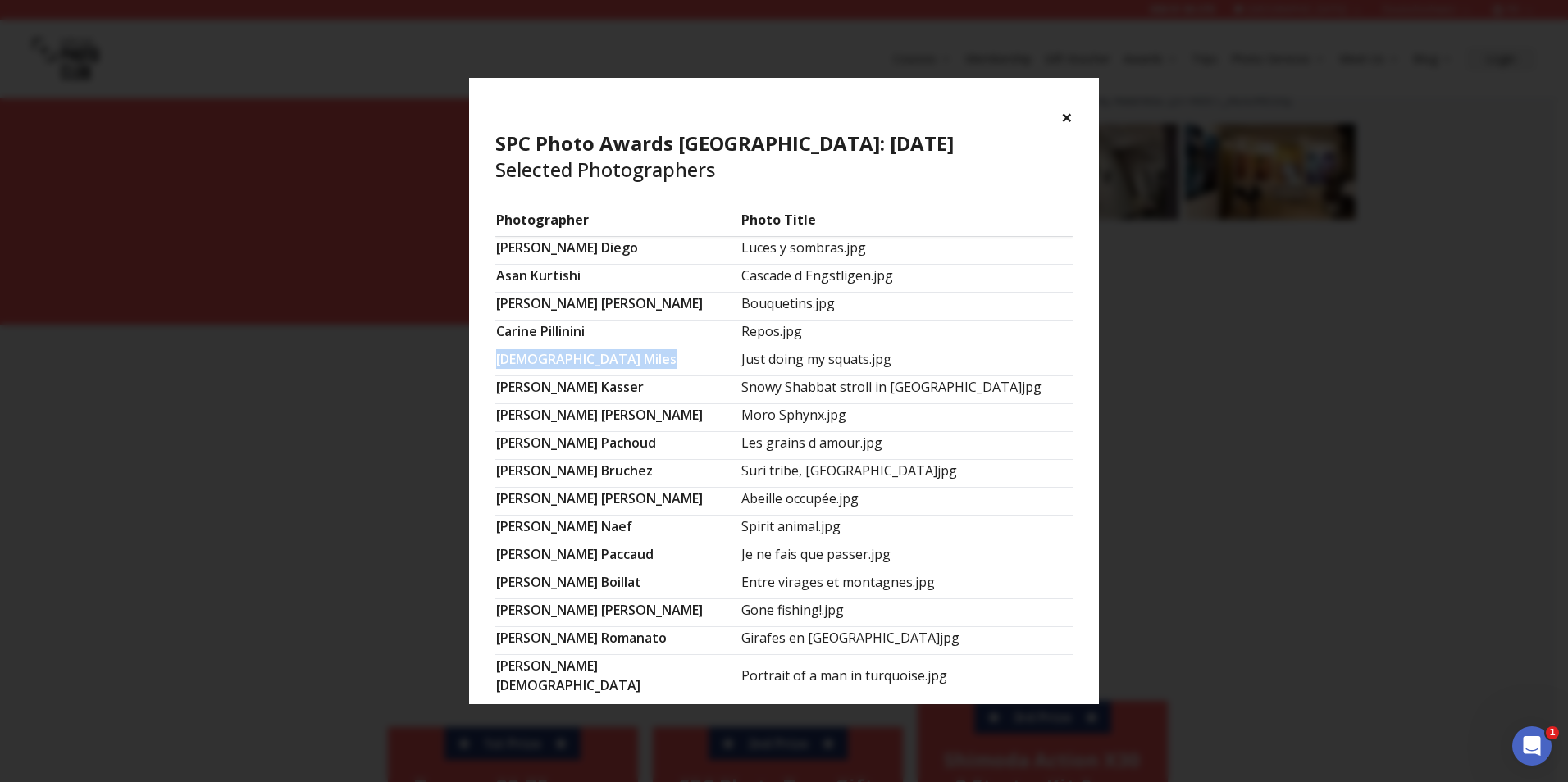
drag, startPoint x: 496, startPoint y: 360, endPoint x: 600, endPoint y: 360, distance: 104.0
click at [600, 360] on td "[DEMOGRAPHIC_DATA][PERSON_NAME]" at bounding box center [617, 362] width 245 height 28
drag, startPoint x: 600, startPoint y: 360, endPoint x: 576, endPoint y: 364, distance: 24.3
copy td "[DEMOGRAPHIC_DATA][PERSON_NAME]"
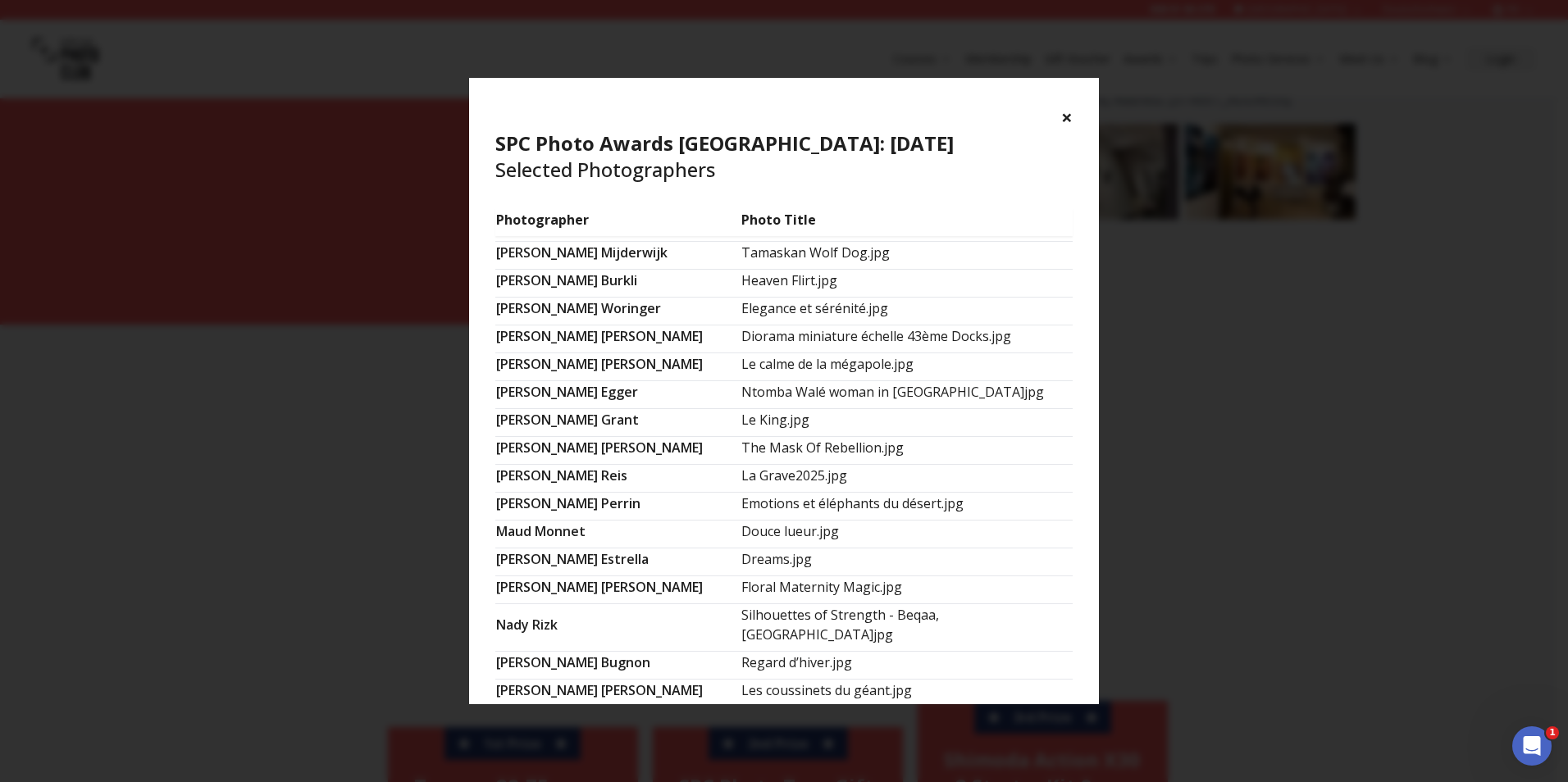
scroll to position [738, 0]
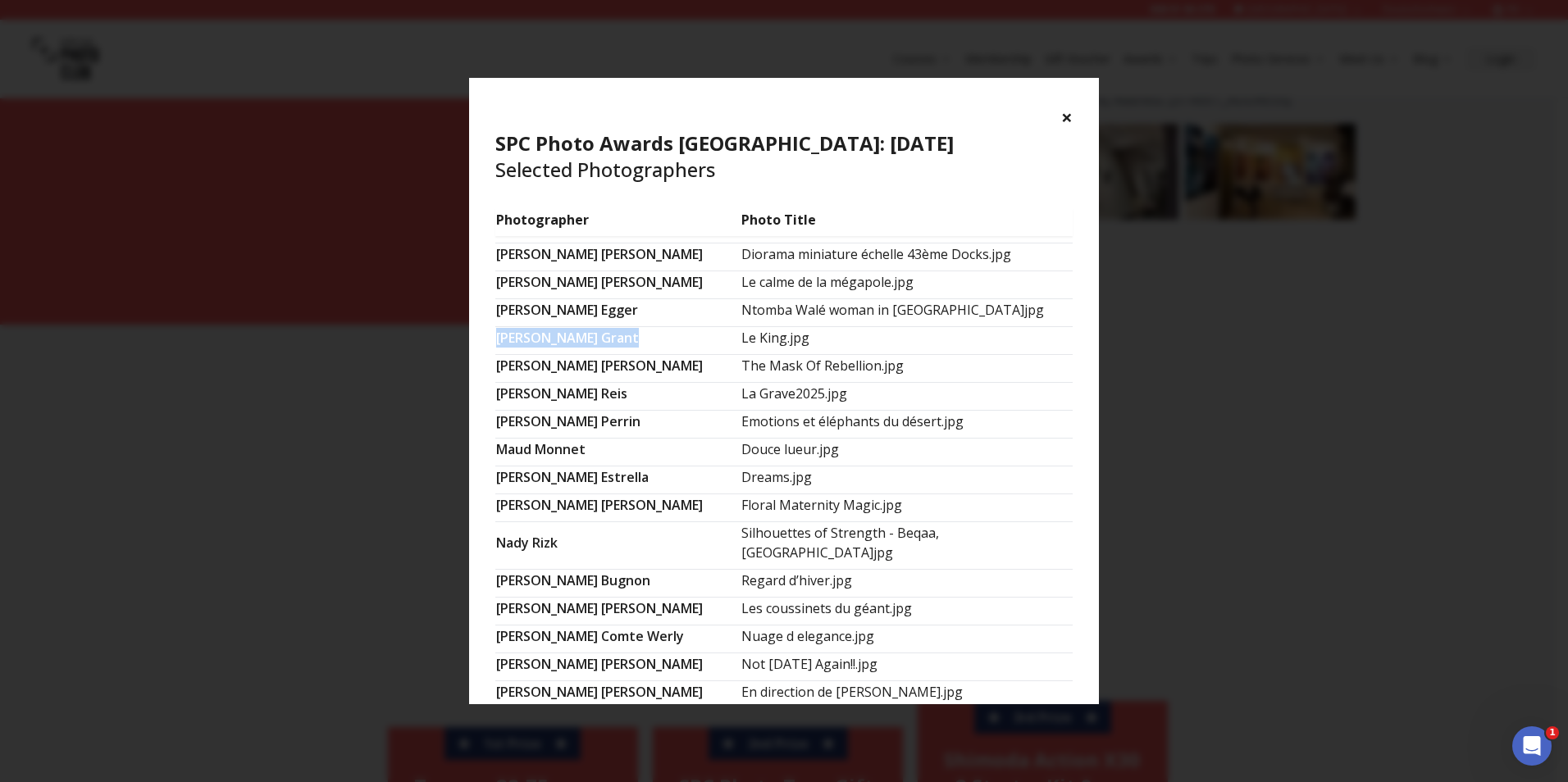
drag, startPoint x: 571, startPoint y: 315, endPoint x: 499, endPoint y: 317, distance: 72.0
click at [499, 327] on td "[PERSON_NAME]" at bounding box center [617, 341] width 245 height 28
copy td "[PERSON_NAME]"
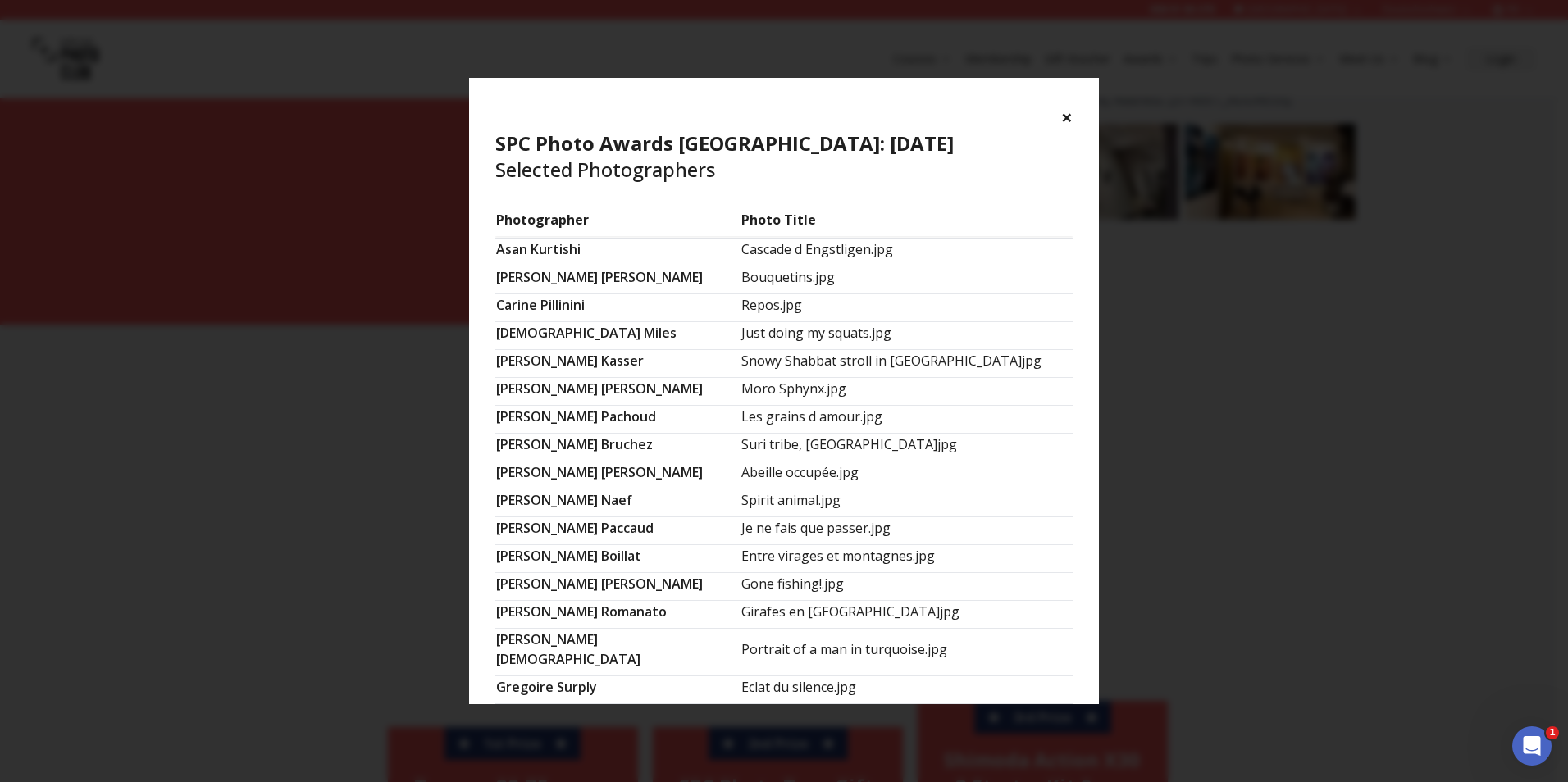
scroll to position [0, 0]
